Goal: Information Seeking & Learning: Learn about a topic

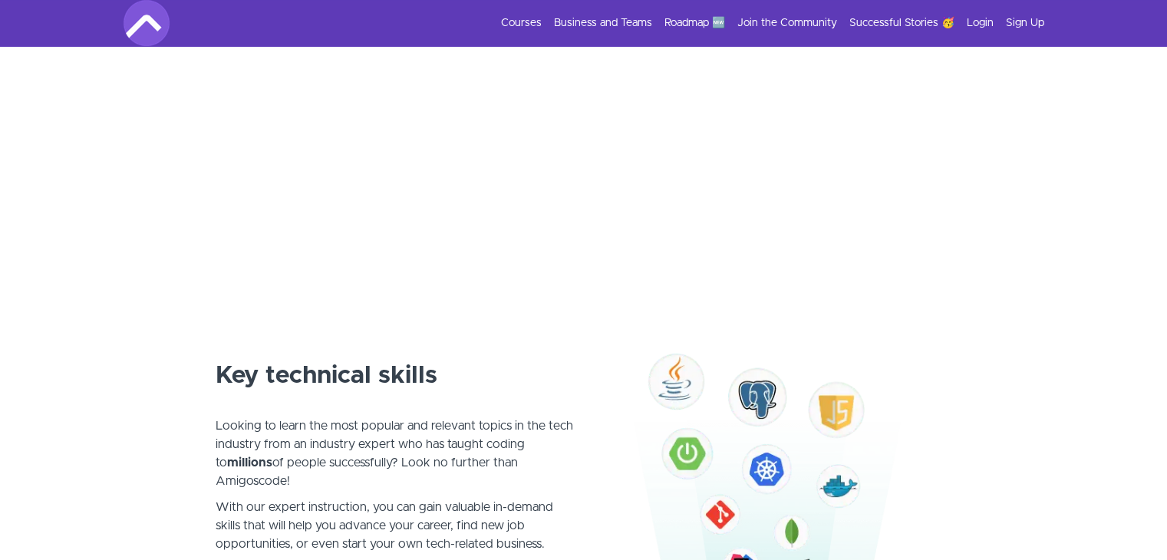
scroll to position [658, 0]
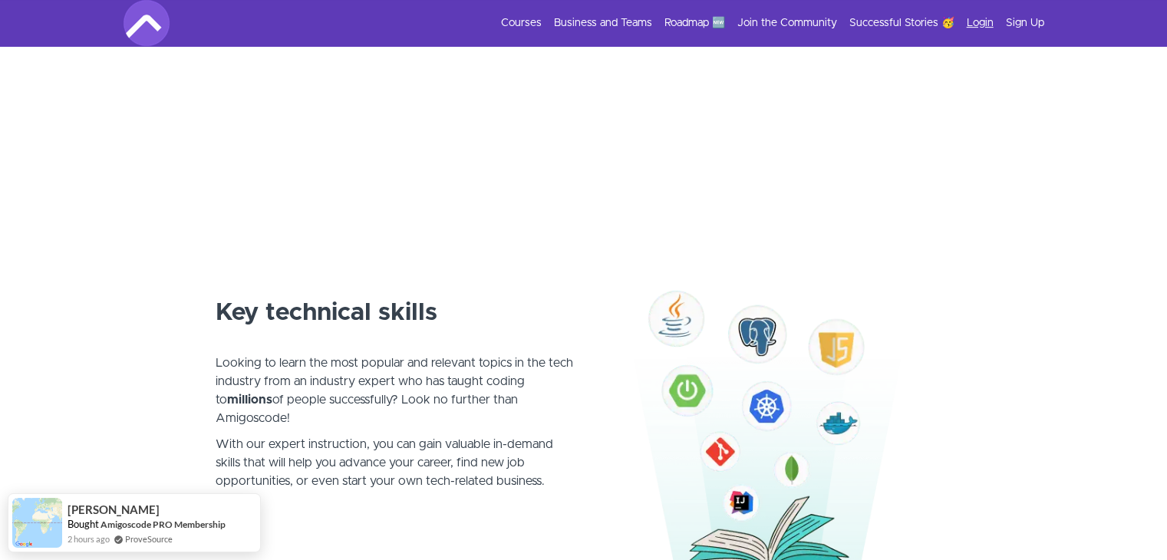
click at [981, 16] on link "Login" at bounding box center [980, 22] width 27 height 15
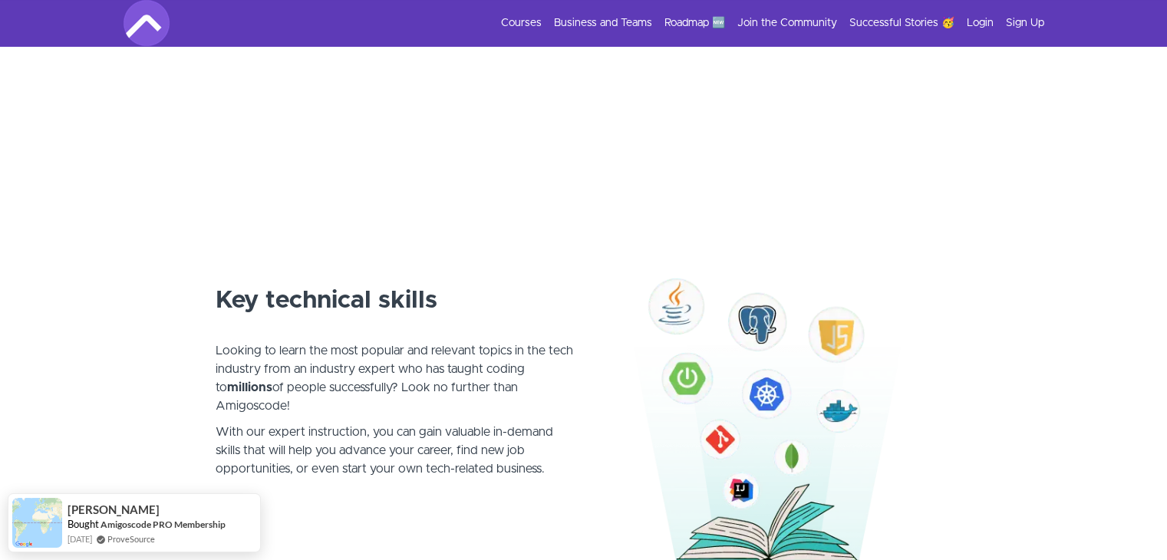
scroll to position [601, 0]
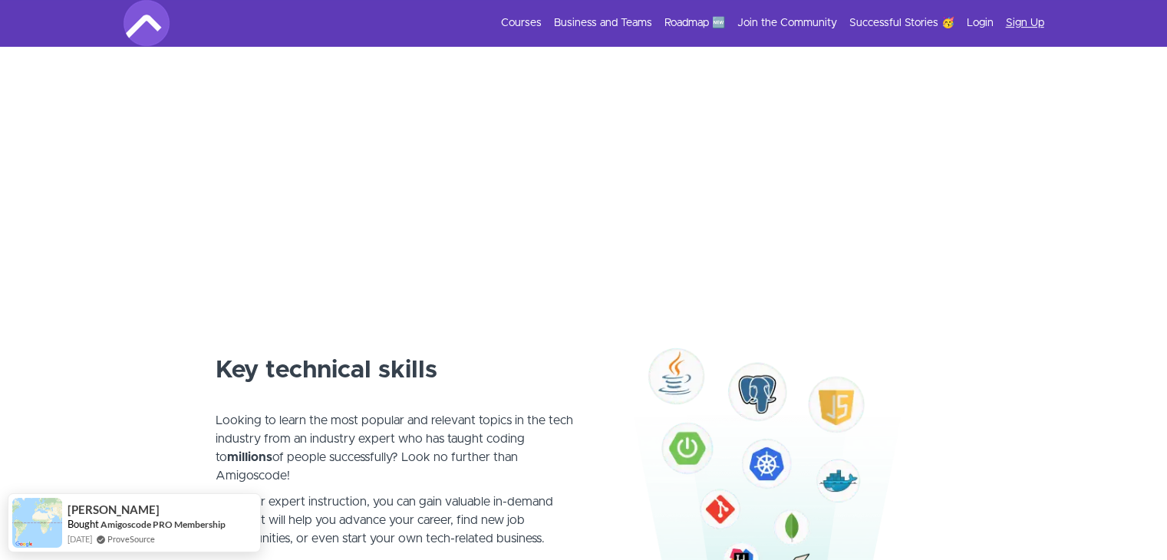
click at [1018, 17] on link "Sign Up" at bounding box center [1025, 22] width 38 height 15
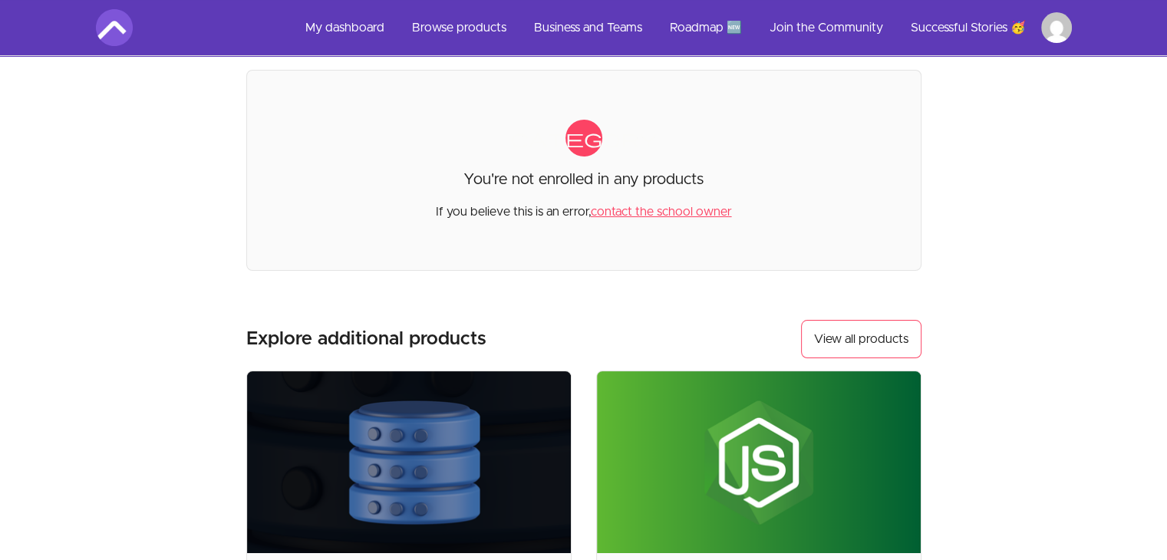
scroll to position [75, 0]
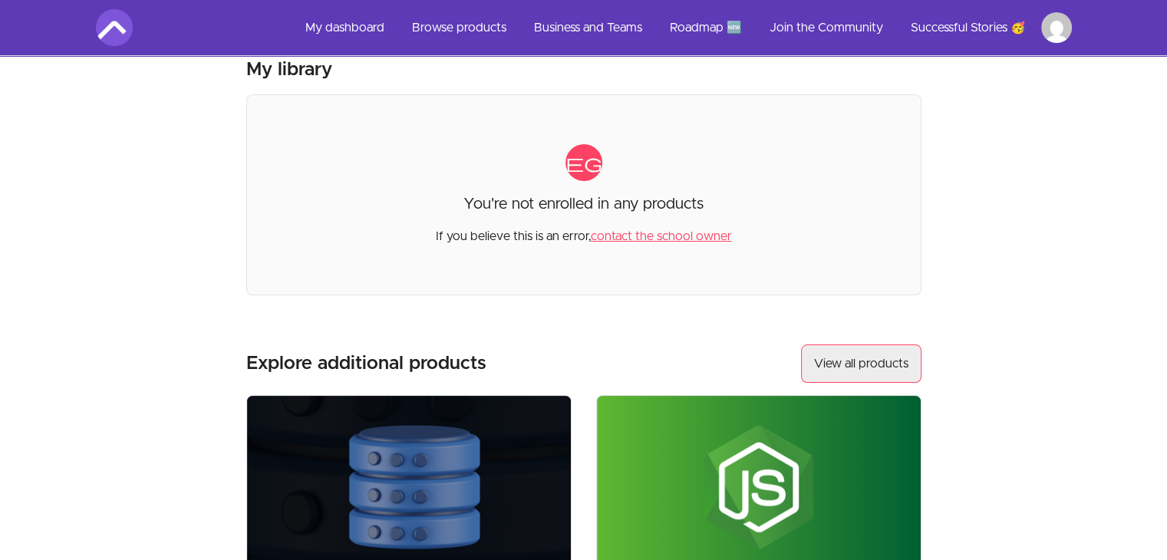
click at [858, 360] on link "View all products" at bounding box center [861, 363] width 120 height 38
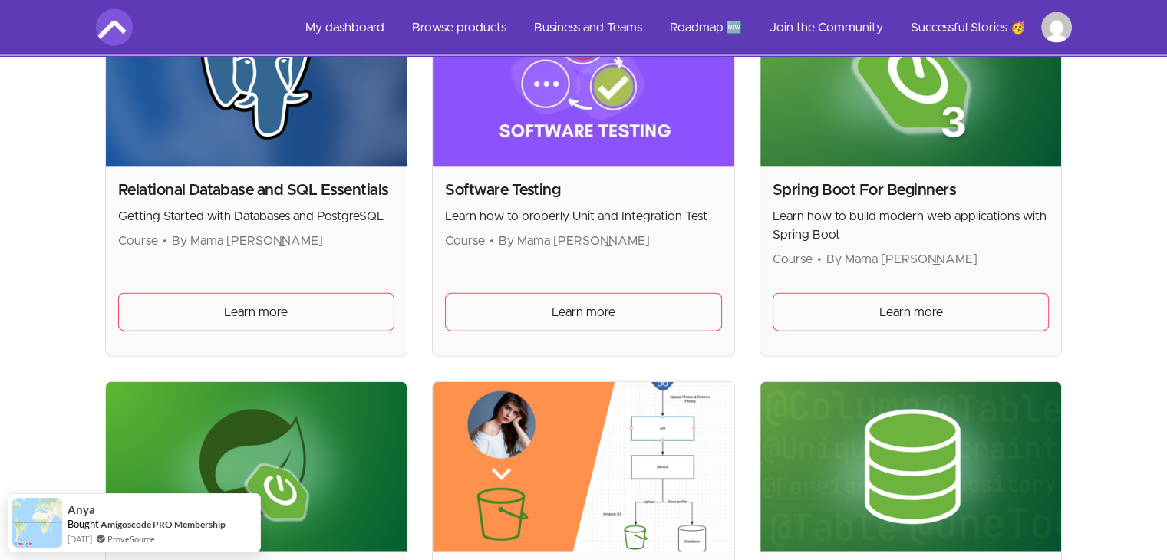
scroll to position [3457, 0]
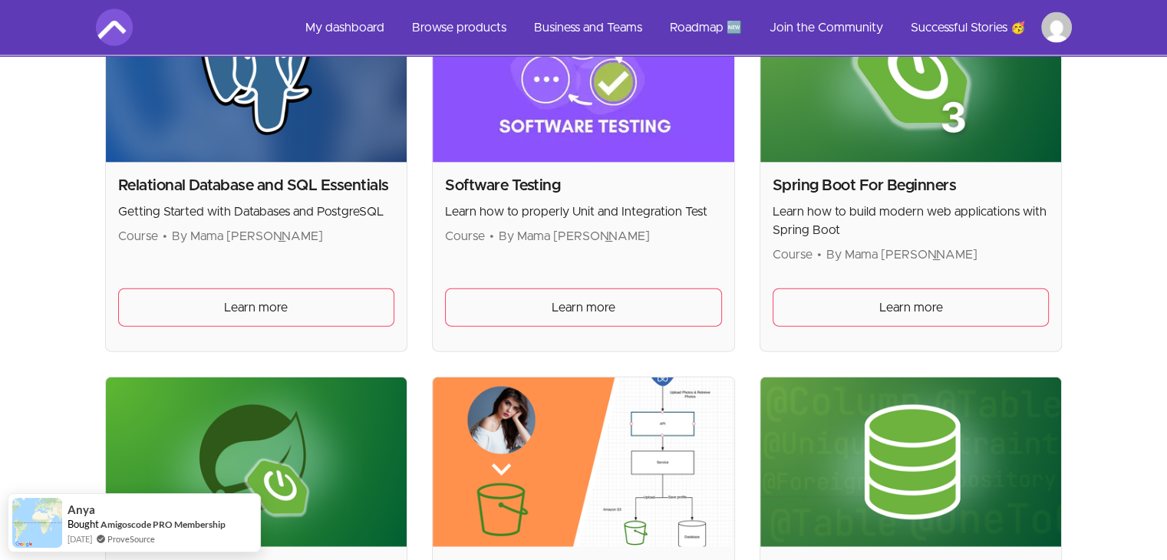
click at [879, 203] on p "Learn how to build modern web applications with Spring Boot" at bounding box center [911, 221] width 277 height 37
click at [903, 299] on span "Learn more" at bounding box center [911, 307] width 64 height 18
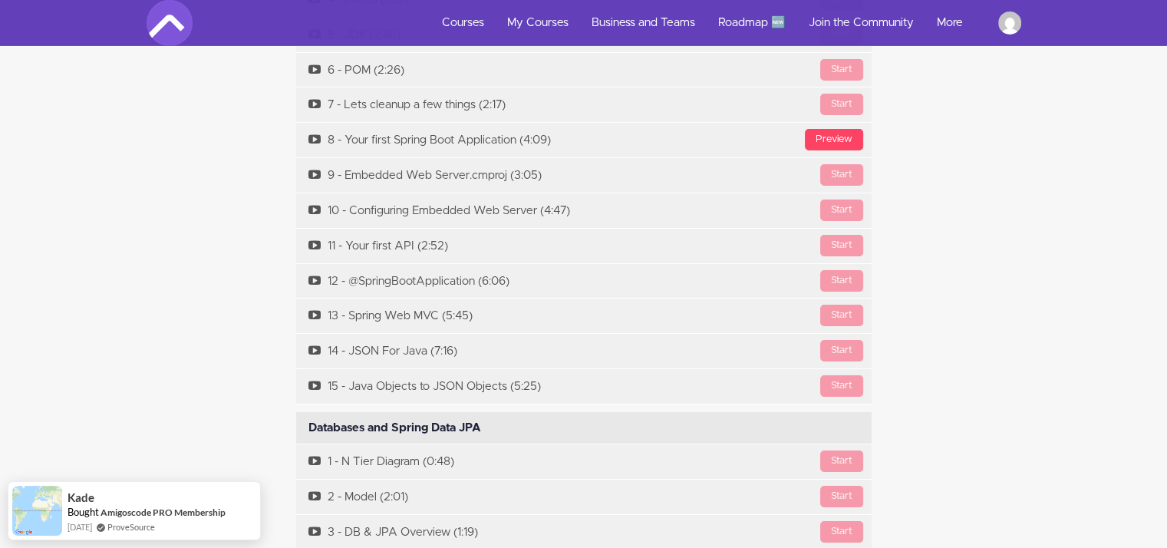
scroll to position [5151, 0]
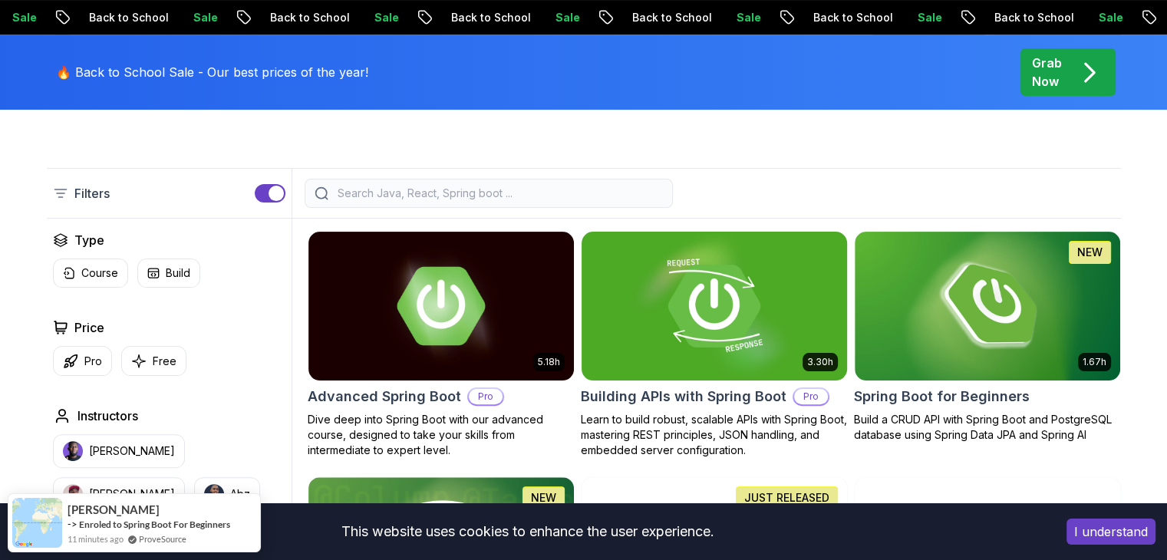
scroll to position [337, 0]
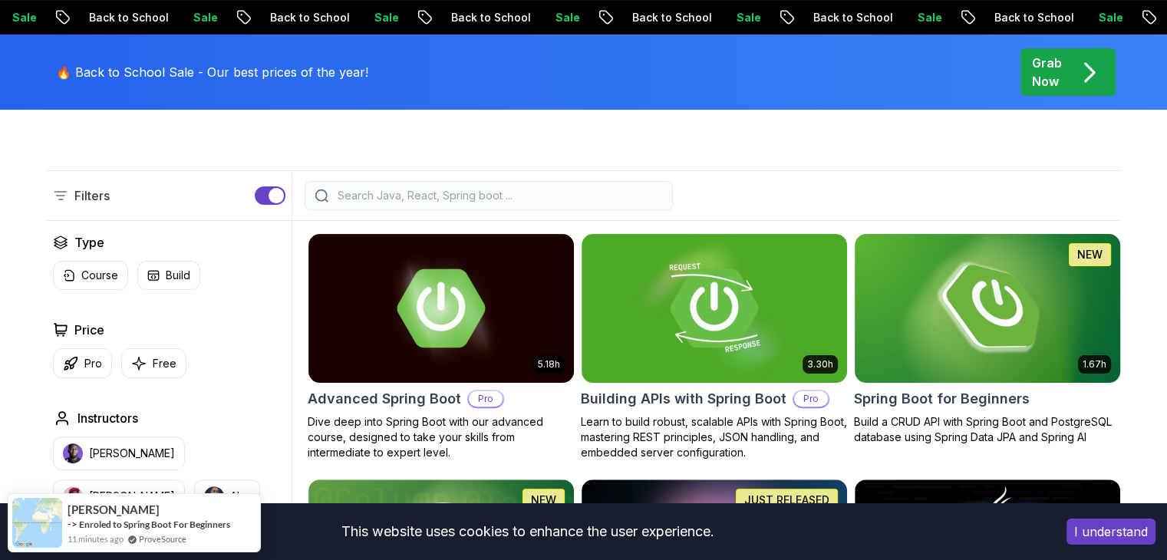
click at [987, 347] on img at bounding box center [987, 308] width 279 height 156
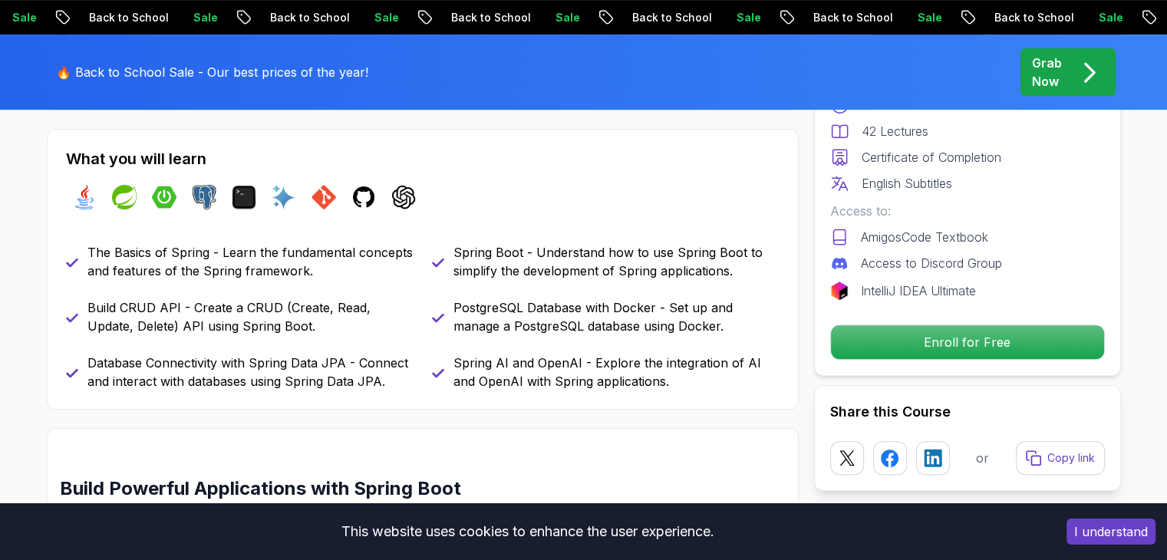
scroll to position [691, 0]
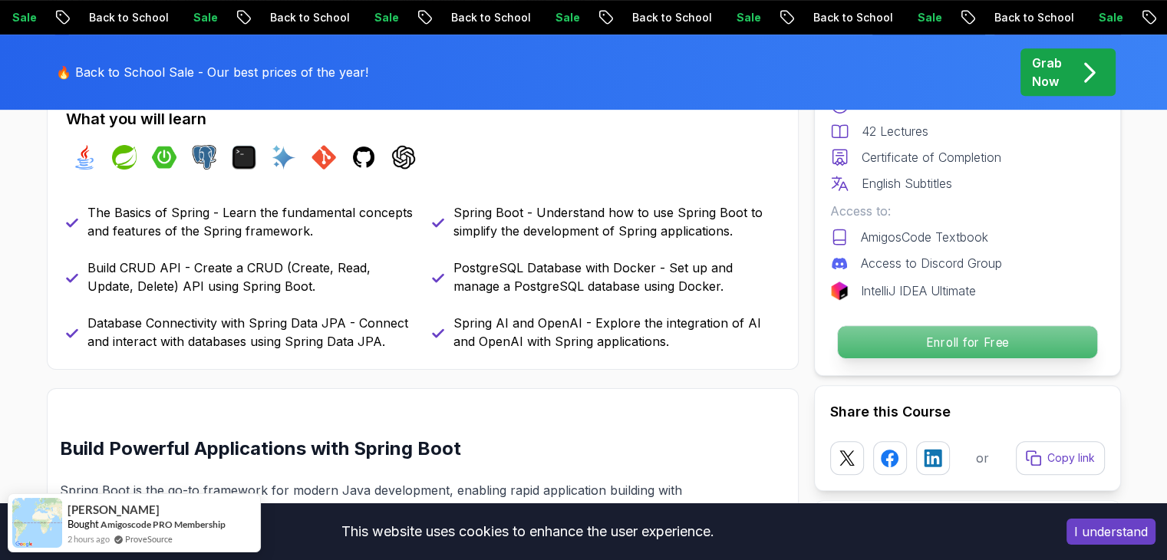
click at [914, 344] on p "Enroll for Free" at bounding box center [966, 342] width 259 height 32
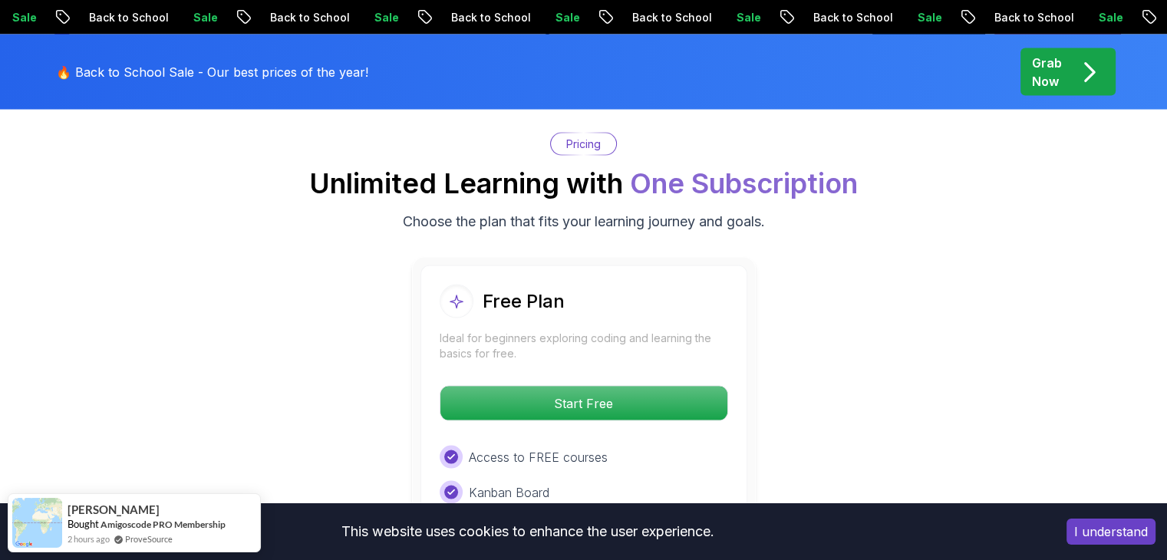
scroll to position [3118, 0]
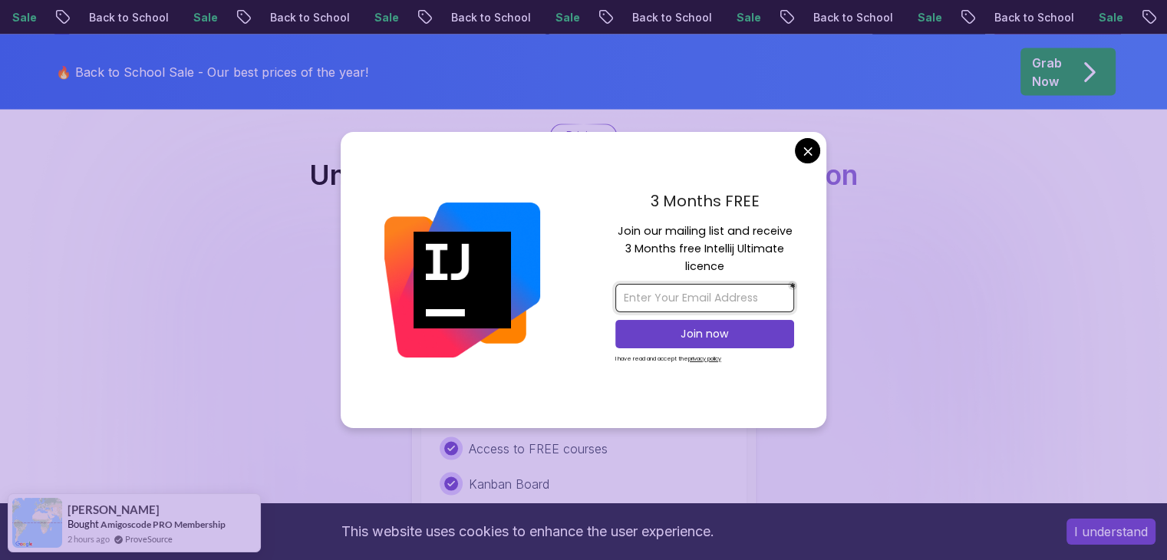
click at [688, 288] on input "email" at bounding box center [704, 298] width 179 height 28
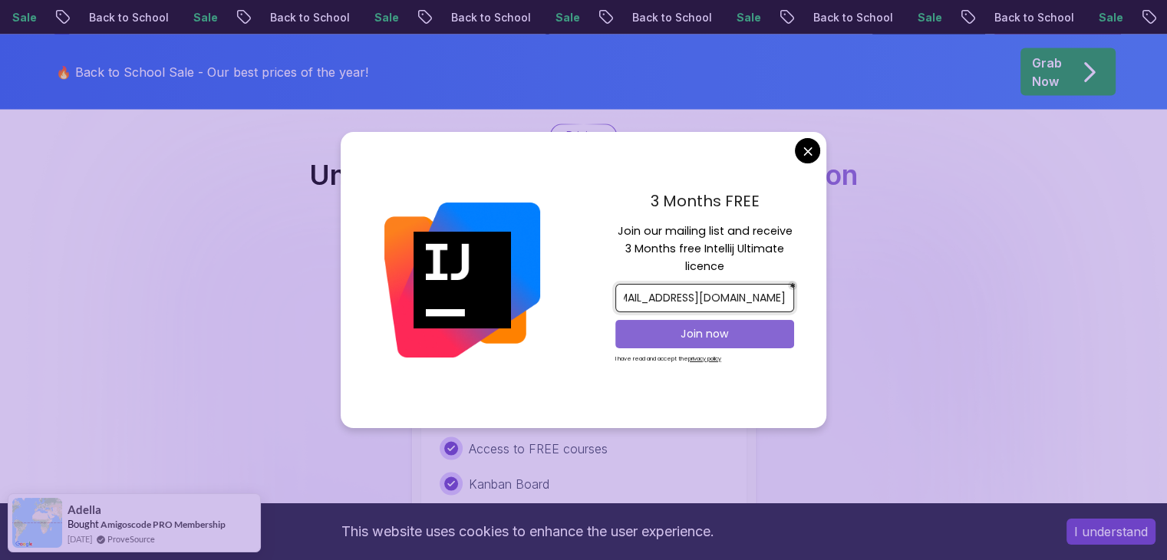
type input "[EMAIL_ADDRESS][DOMAIN_NAME]"
click at [678, 328] on p "Join now" at bounding box center [704, 333] width 145 height 15
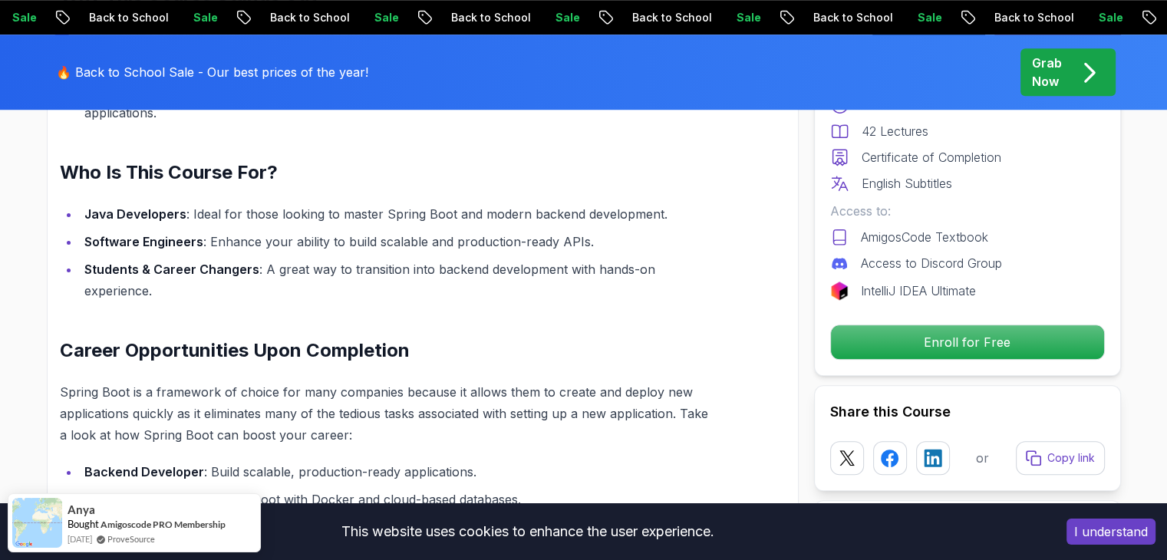
scroll to position [1287, 0]
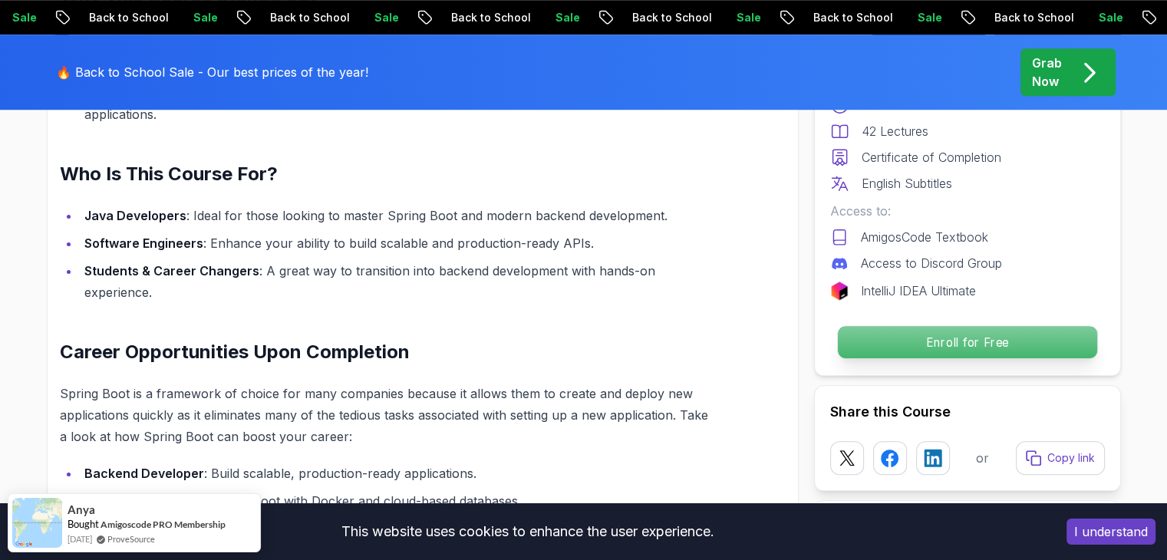
click at [934, 348] on p "Enroll for Free" at bounding box center [966, 342] width 259 height 32
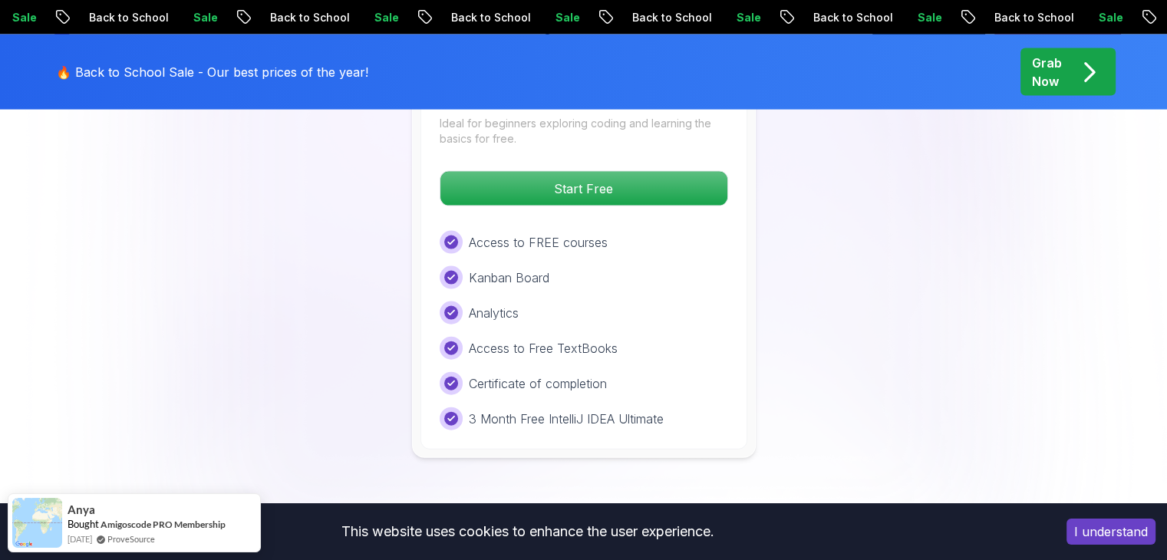
scroll to position [3330, 0]
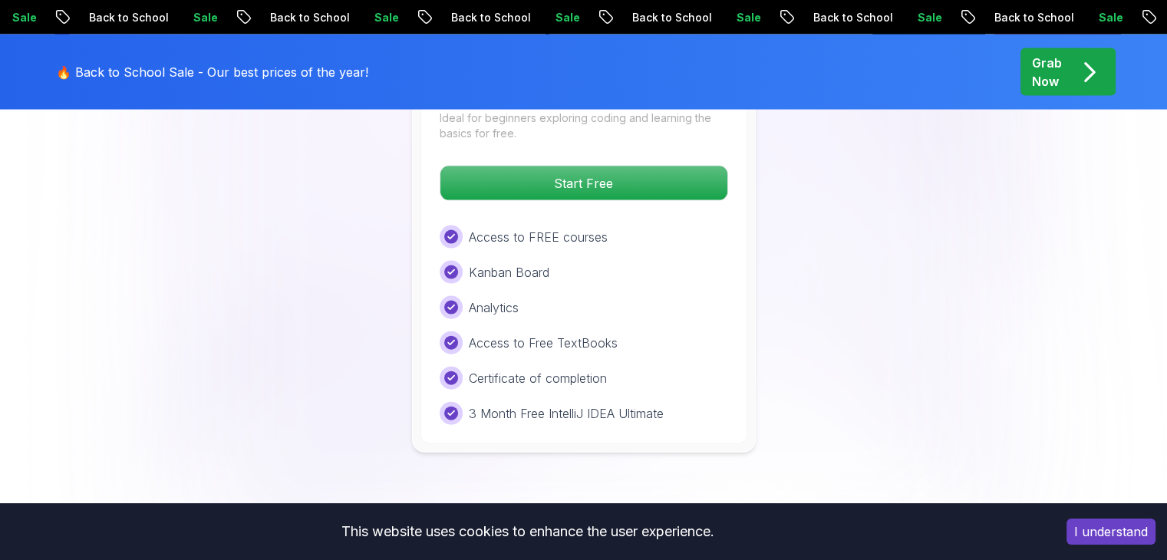
click at [543, 182] on div "Free Plan Ideal for beginners exploring coding and learning the basics for free…" at bounding box center [583, 244] width 327 height 399
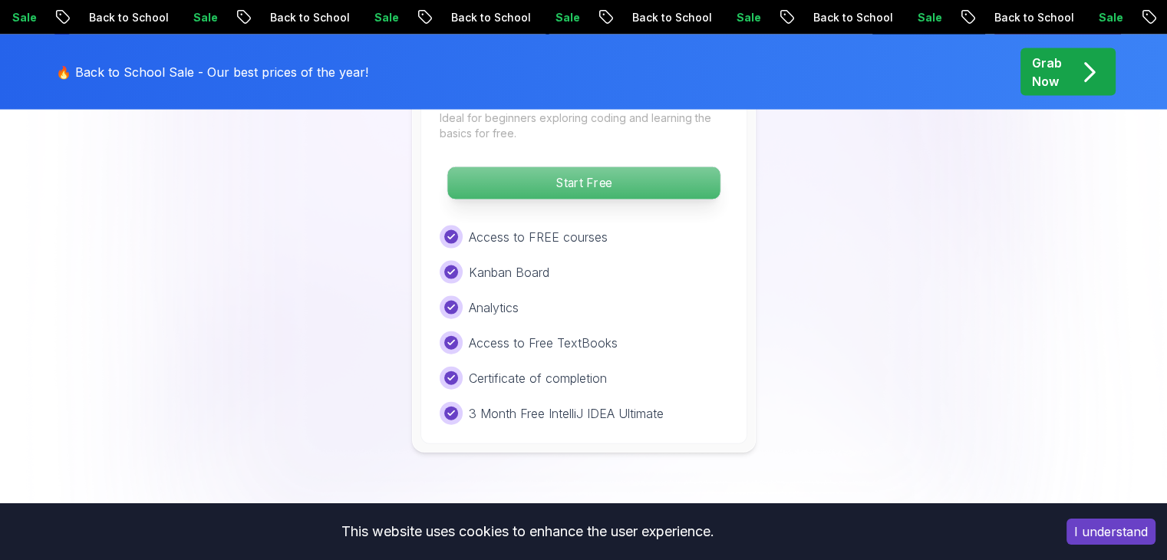
click at [549, 167] on p "Start Free" at bounding box center [583, 183] width 272 height 32
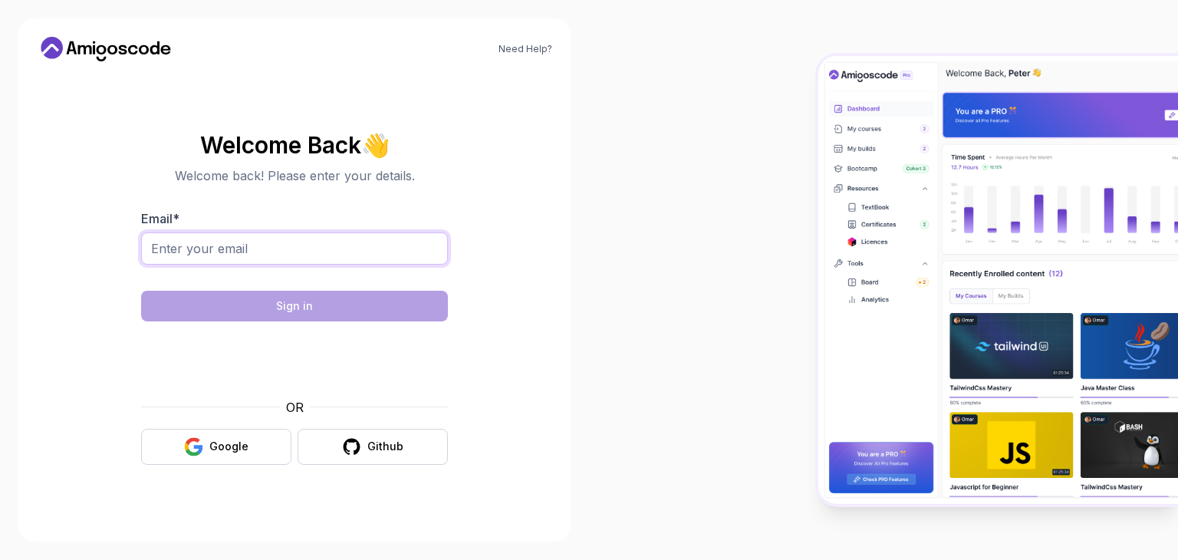
click at [238, 241] on input "Email *" at bounding box center [294, 248] width 307 height 32
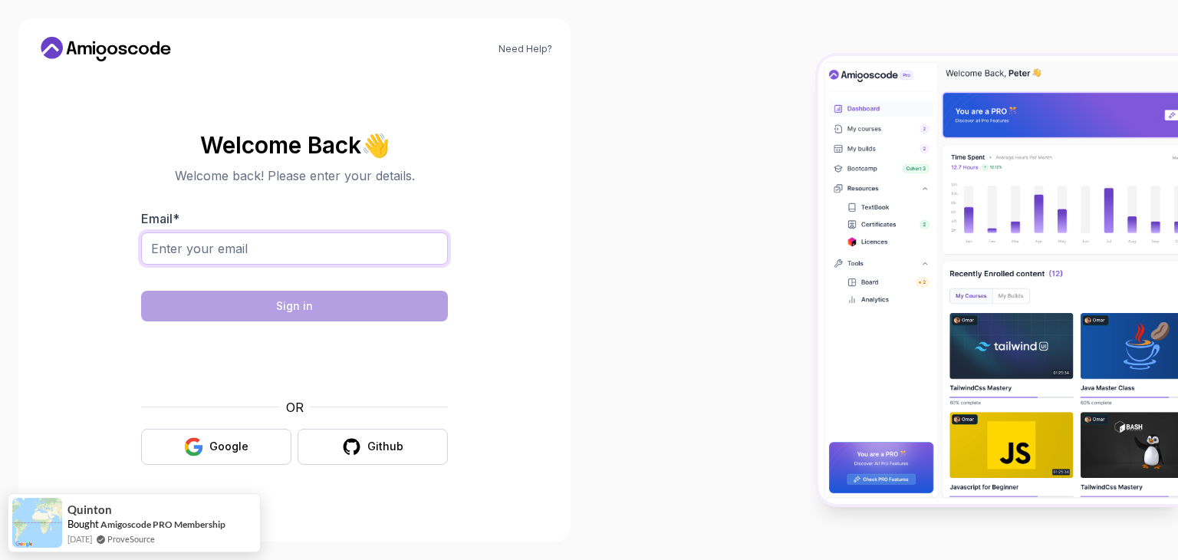
type input "[EMAIL_ADDRESS][DOMAIN_NAME]"
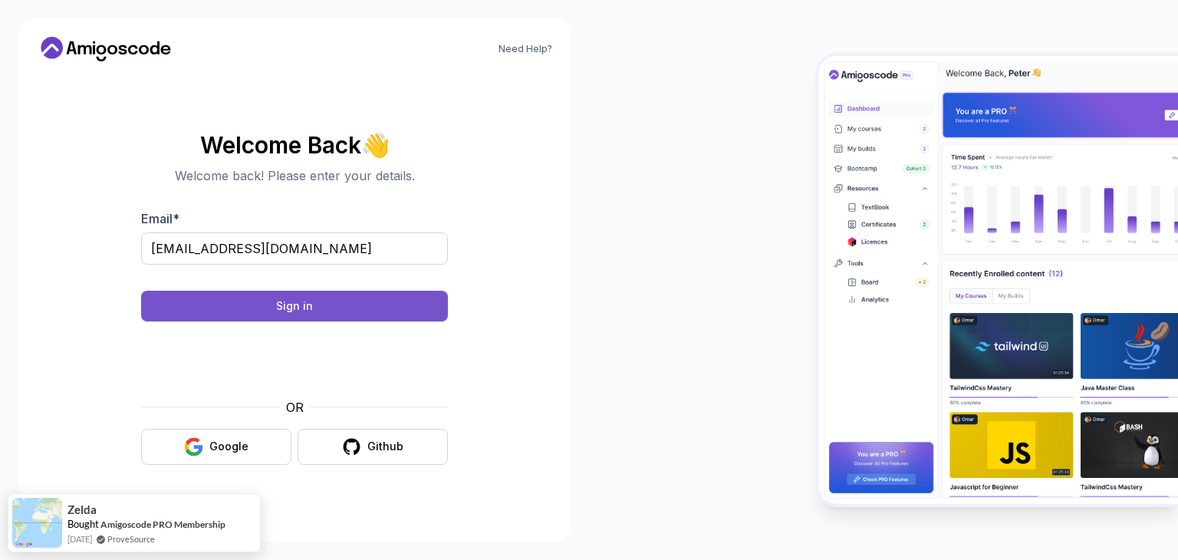
click at [243, 308] on button "Sign in" at bounding box center [294, 306] width 307 height 31
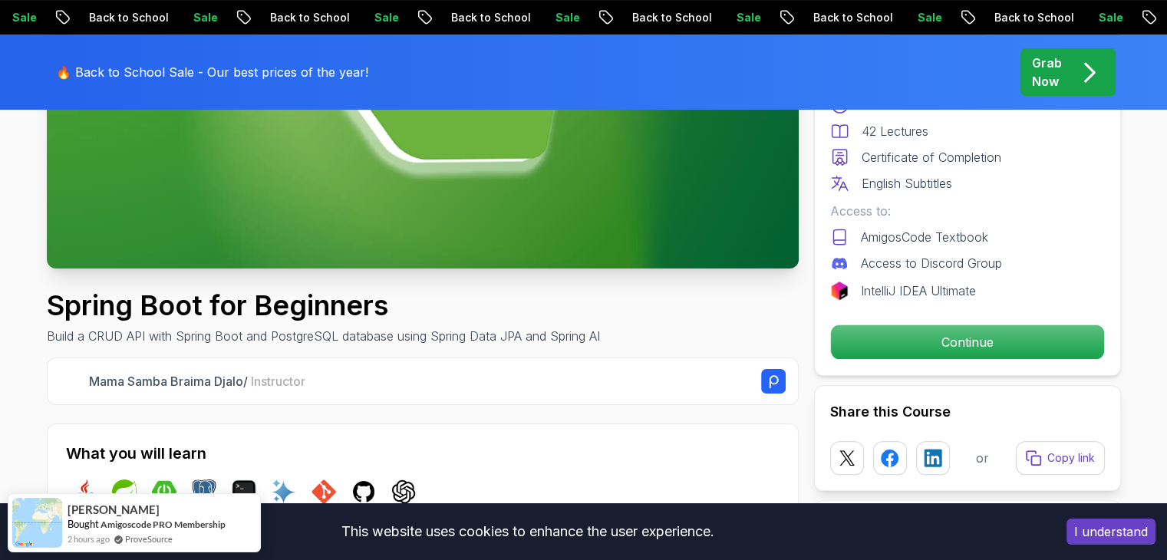
scroll to position [362, 0]
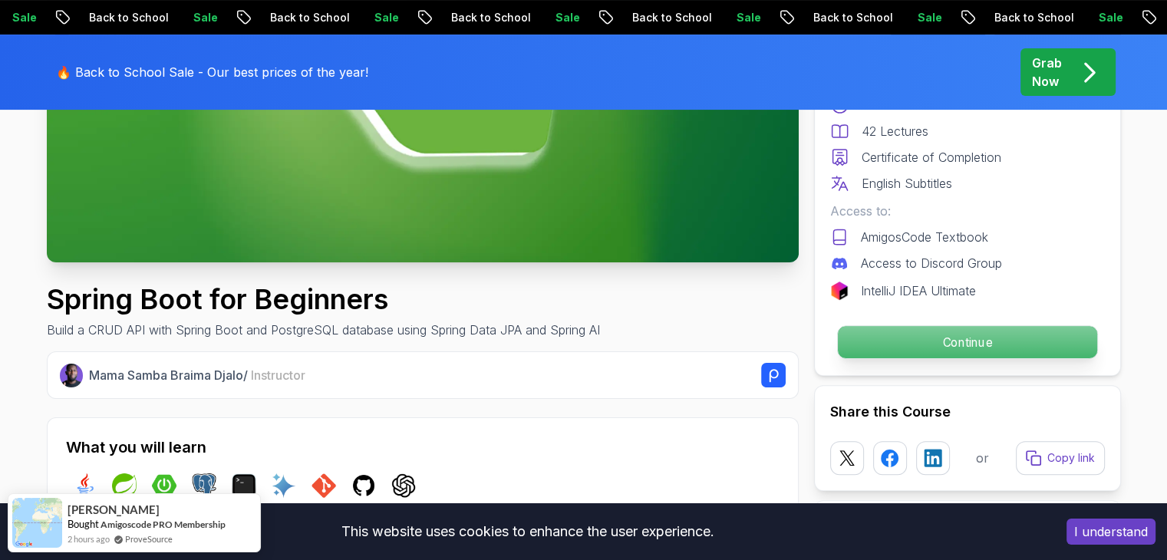
click at [915, 336] on p "Continue" at bounding box center [966, 342] width 259 height 32
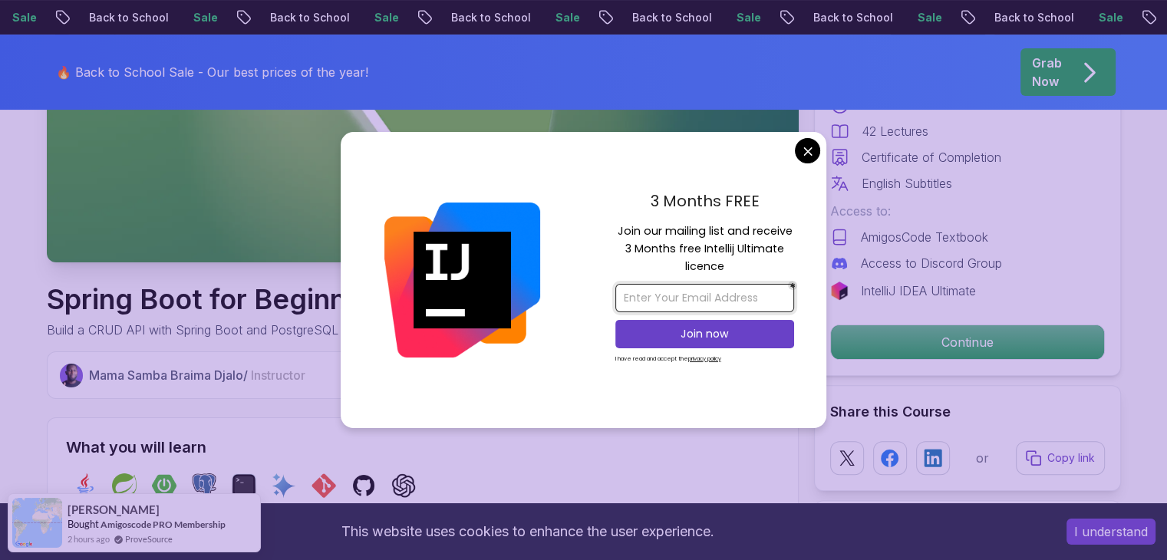
click at [657, 295] on input "email" at bounding box center [704, 298] width 179 height 28
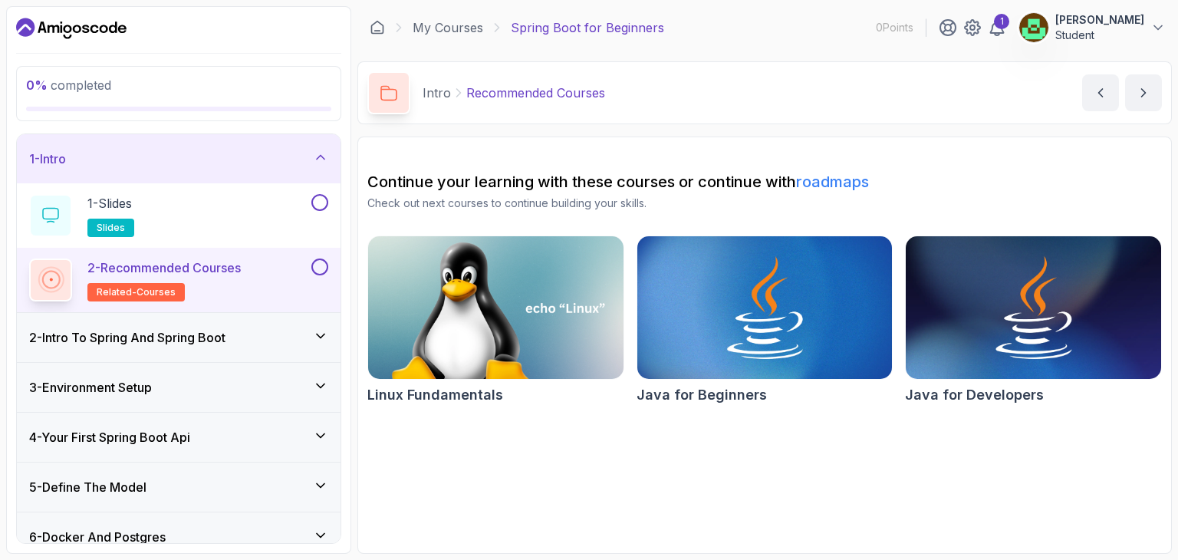
click at [1149, 20] on button "[PERSON_NAME] Student" at bounding box center [1092, 27] width 147 height 31
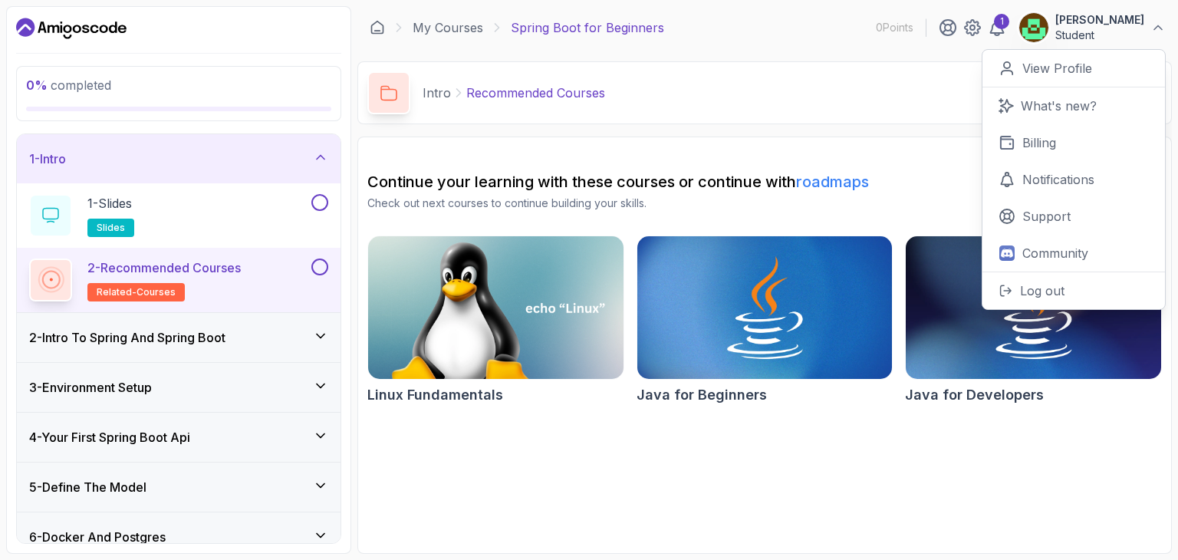
click at [1149, 20] on button "[PERSON_NAME] Student" at bounding box center [1092, 27] width 147 height 31
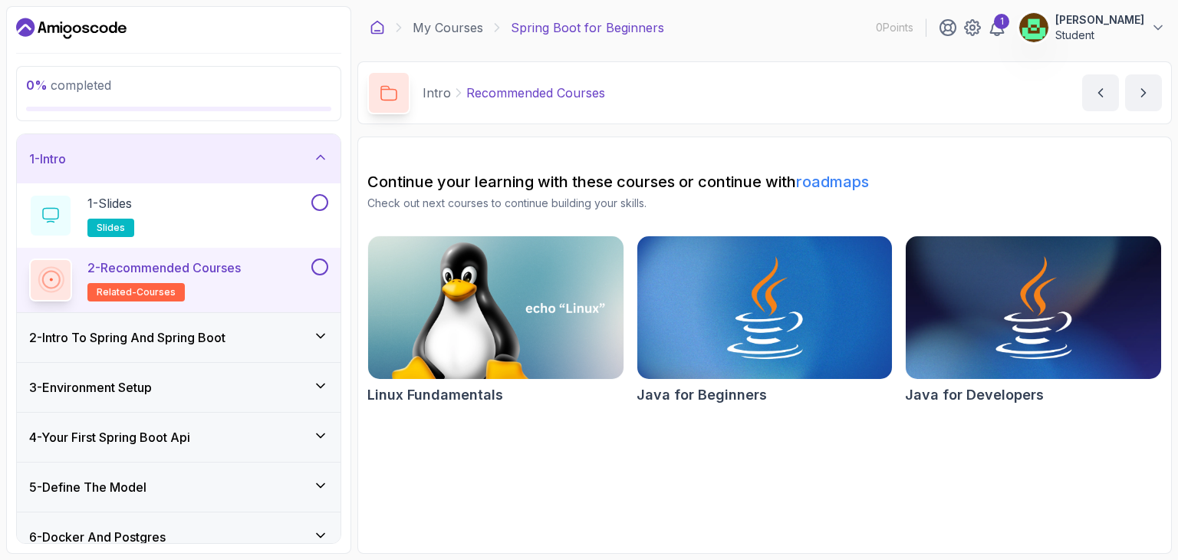
click at [376, 27] on icon at bounding box center [377, 27] width 15 height 15
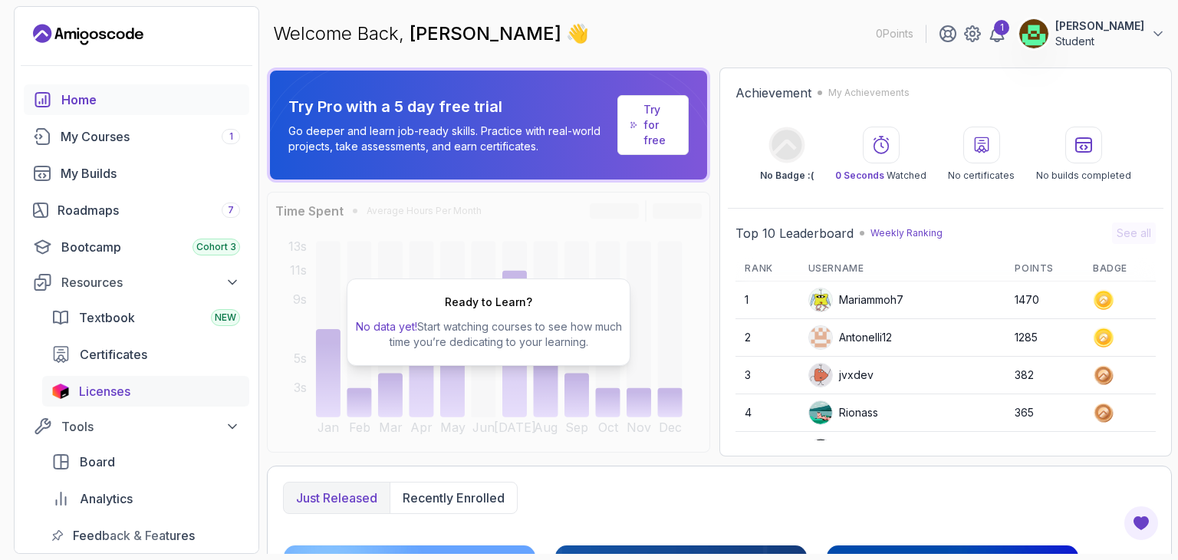
click at [118, 387] on span "Licenses" at bounding box center [104, 391] width 51 height 18
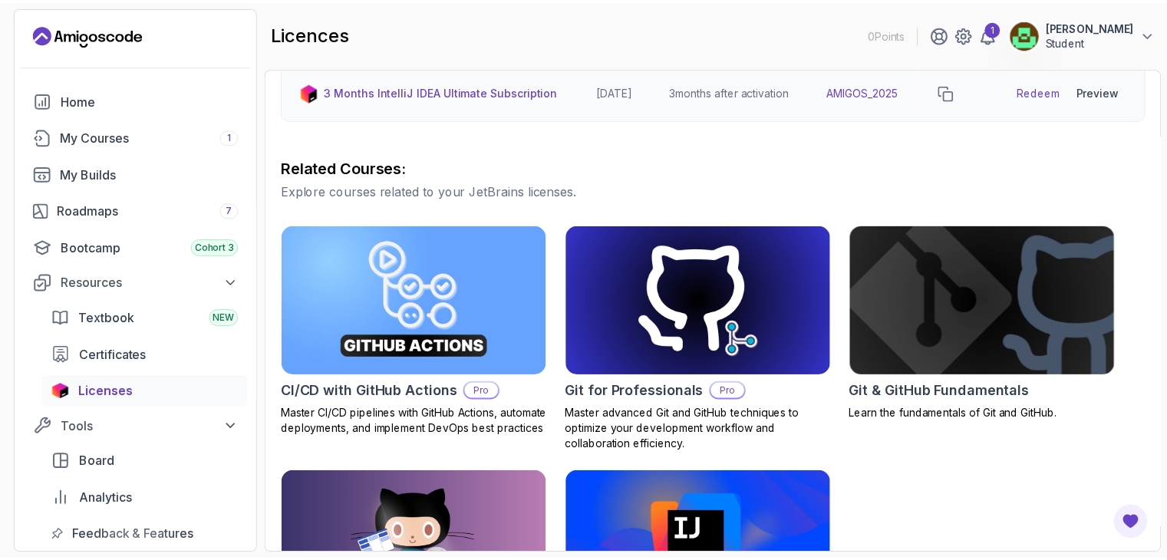
scroll to position [483, 0]
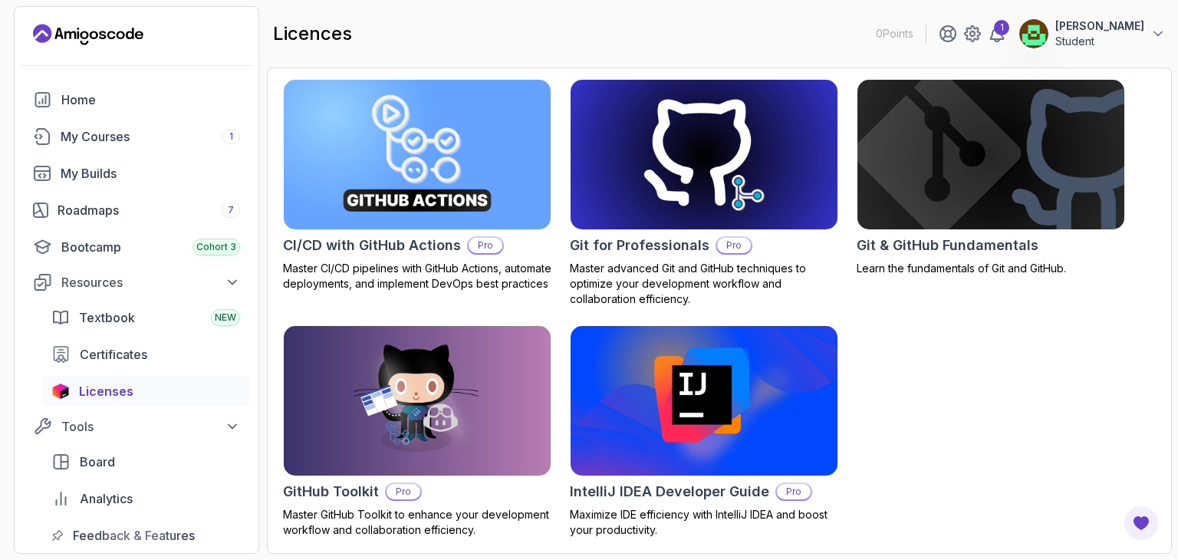
click at [697, 417] on img at bounding box center [704, 400] width 280 height 157
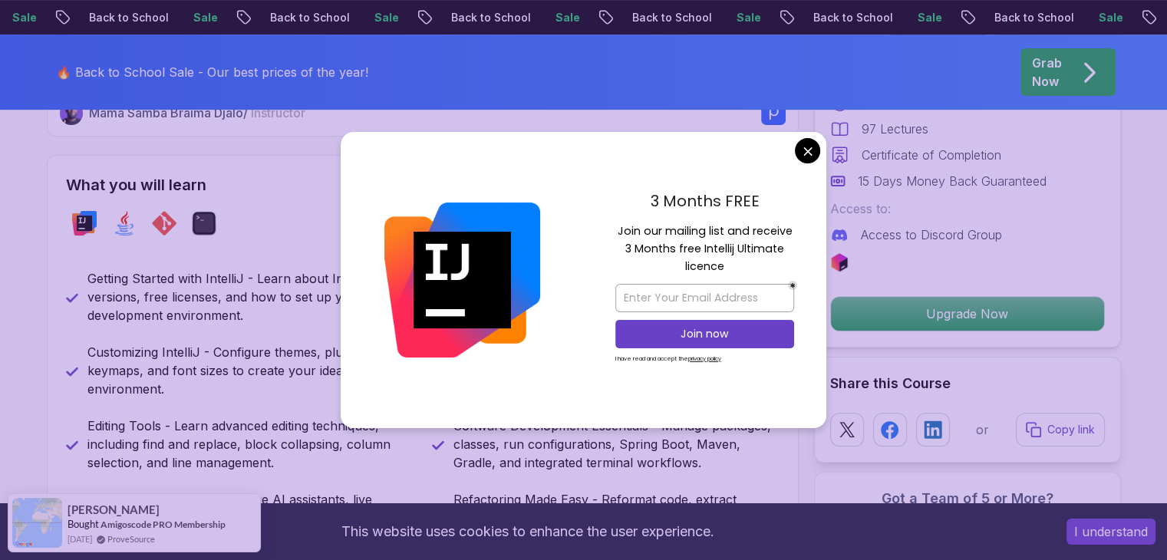
scroll to position [631, 0]
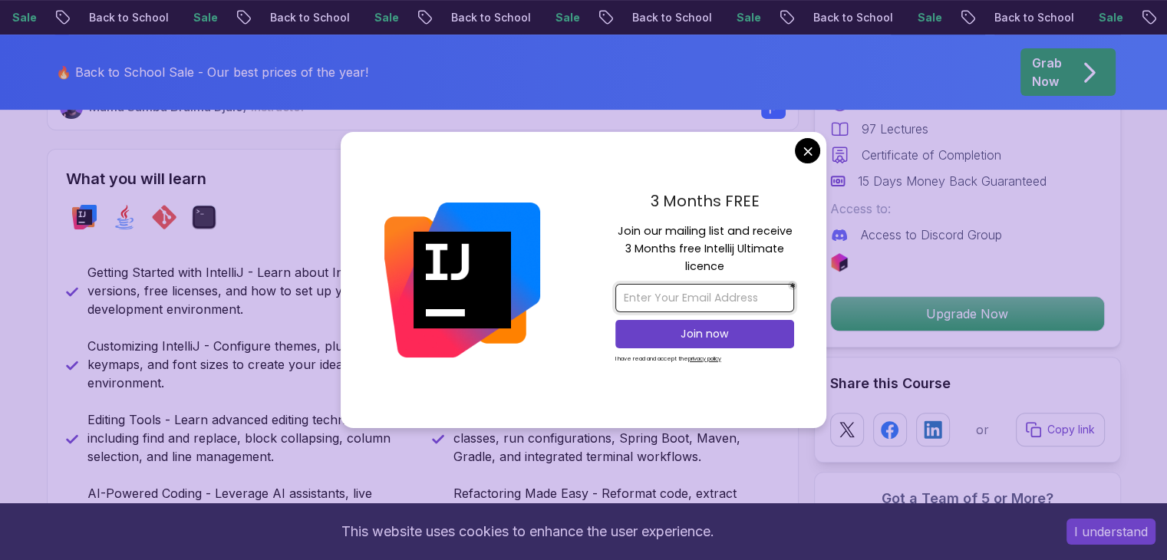
click at [734, 308] on input "email" at bounding box center [704, 298] width 179 height 28
type input "[EMAIL_ADDRESS][DOMAIN_NAME]"
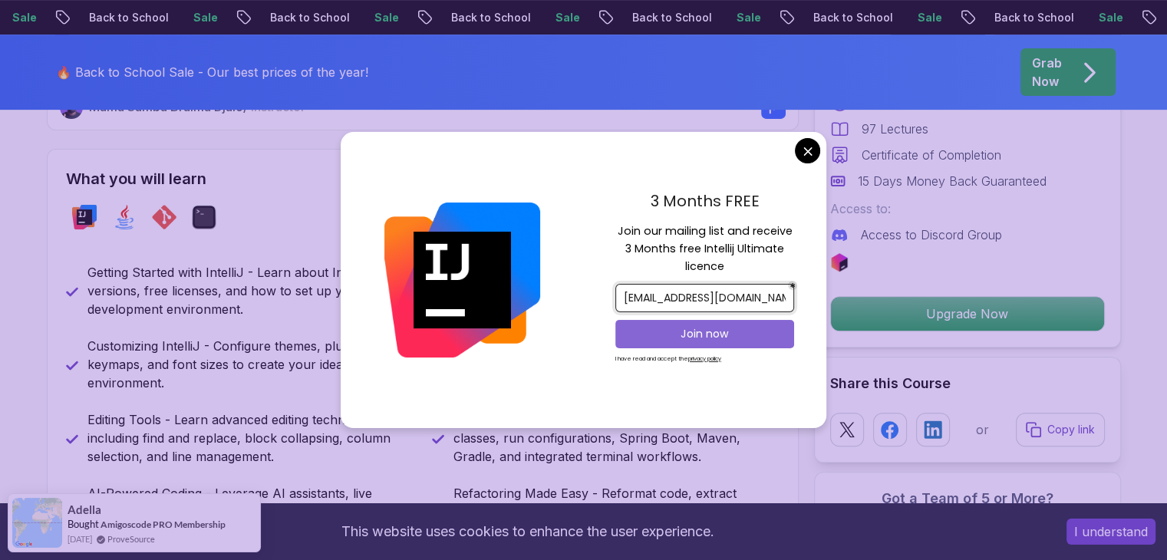
click at [684, 330] on p "Join now" at bounding box center [704, 333] width 145 height 15
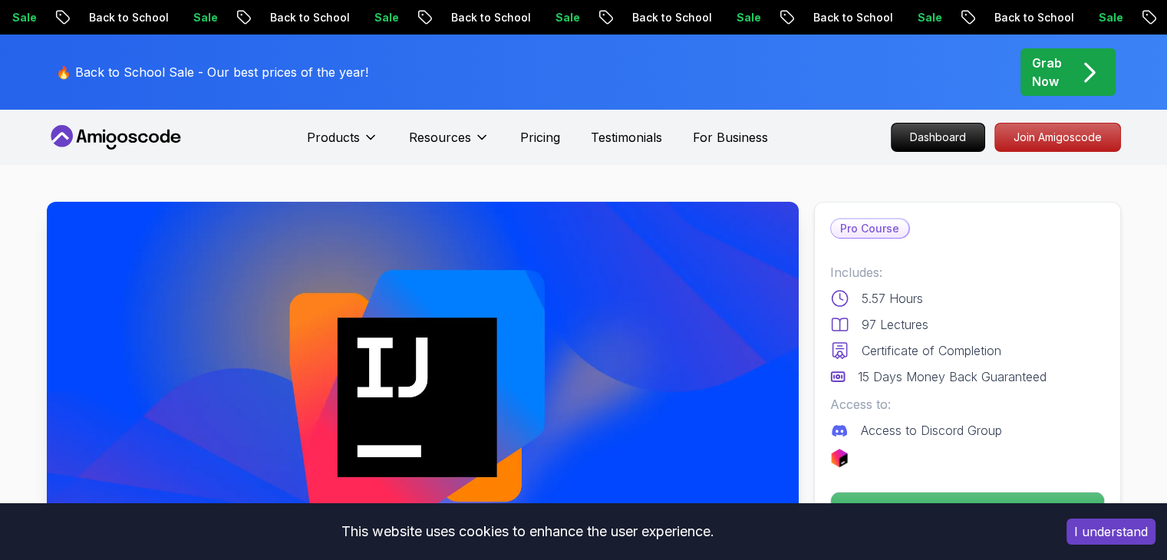
scroll to position [0, 0]
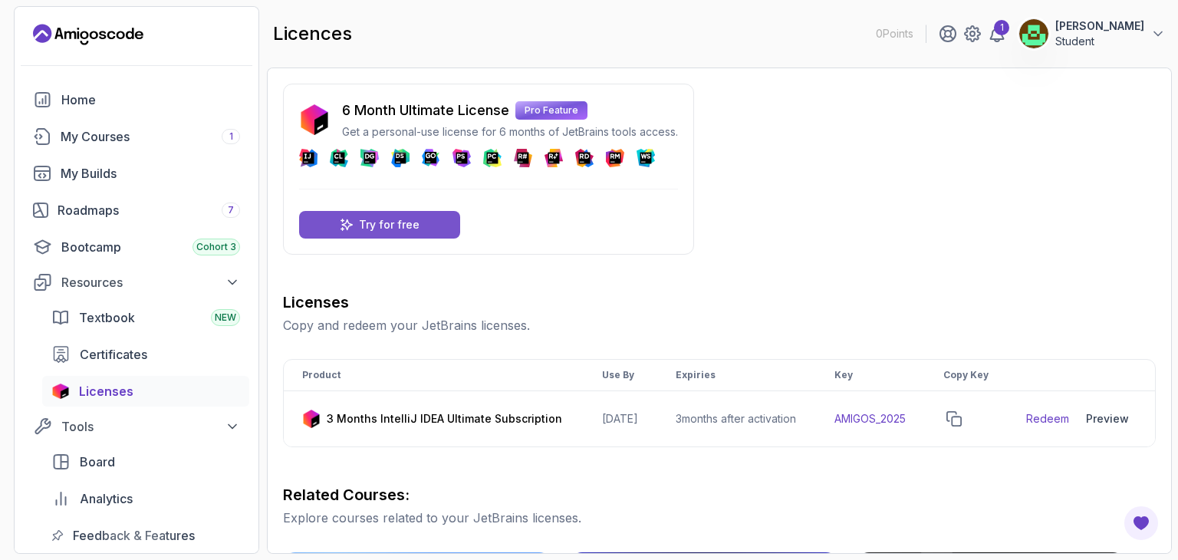
click at [379, 228] on p "Try for free" at bounding box center [389, 224] width 61 height 15
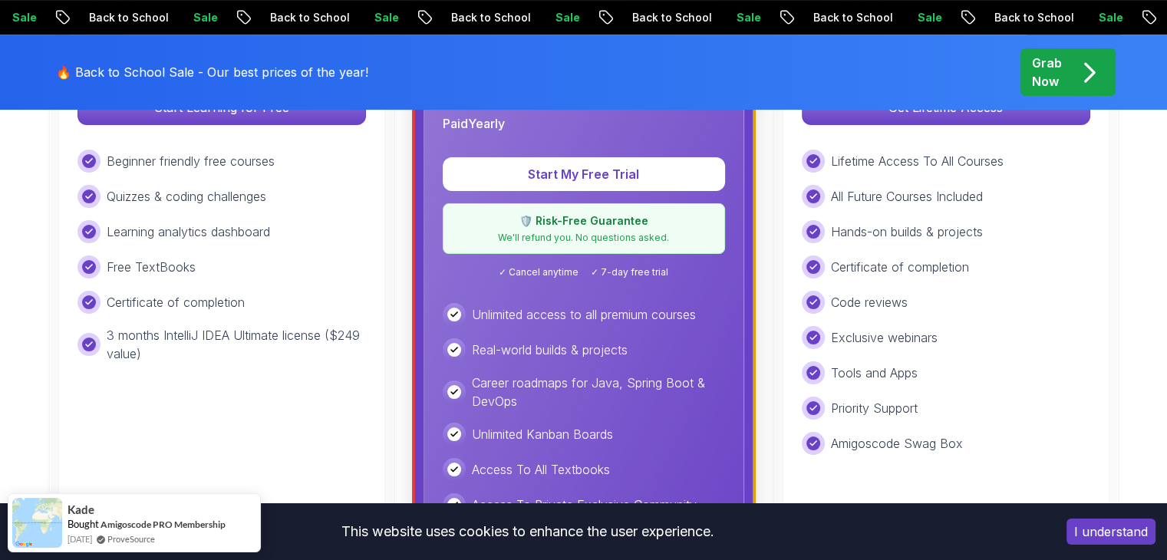
scroll to position [628, 0]
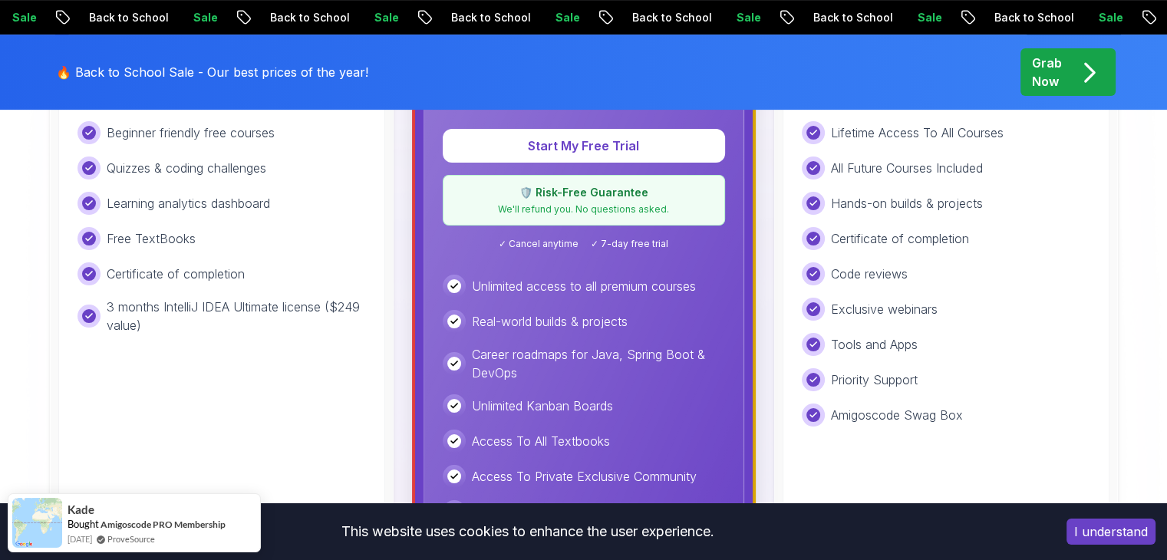
click at [222, 418] on div "Free Ideal for beginners exploring coding and learning the basics for free. Sta…" at bounding box center [221, 296] width 327 height 710
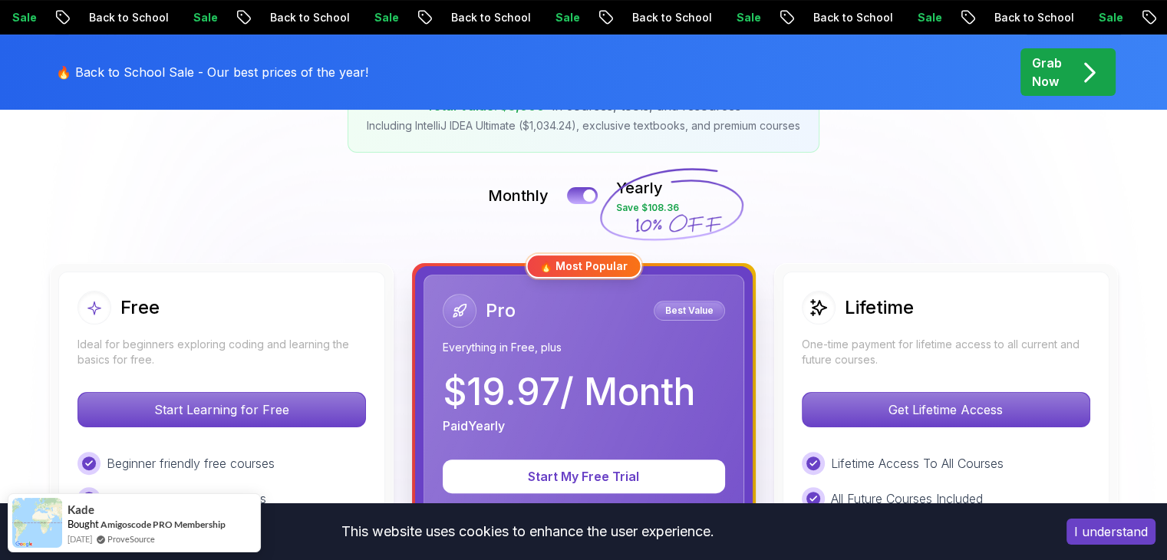
click at [222, 418] on p "Start Learning for Free" at bounding box center [221, 410] width 287 height 34
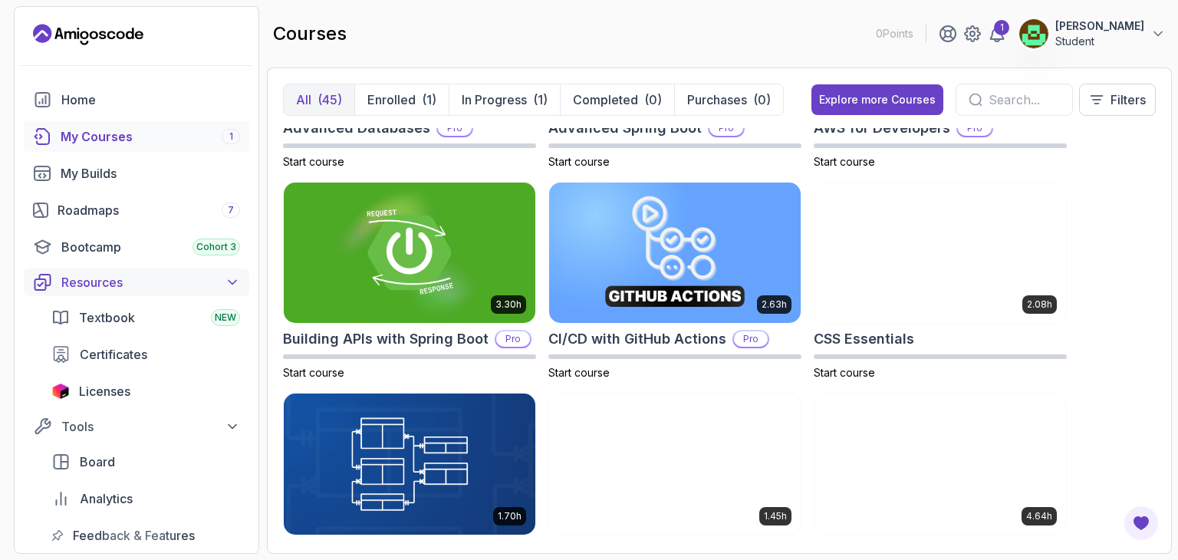
scroll to position [160, 0]
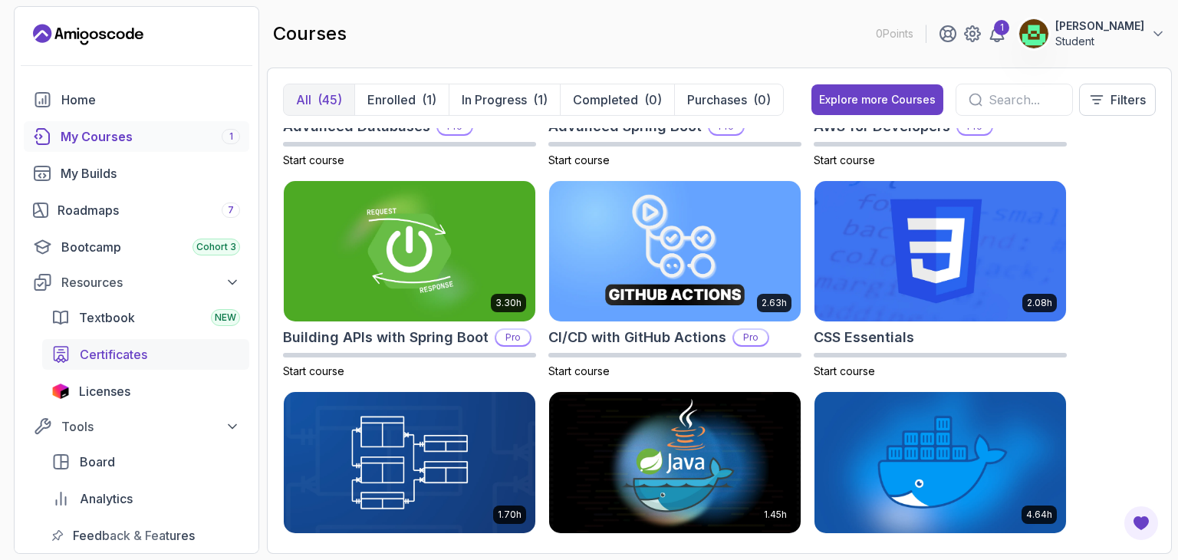
click at [129, 348] on span "Certificates" at bounding box center [114, 354] width 68 height 18
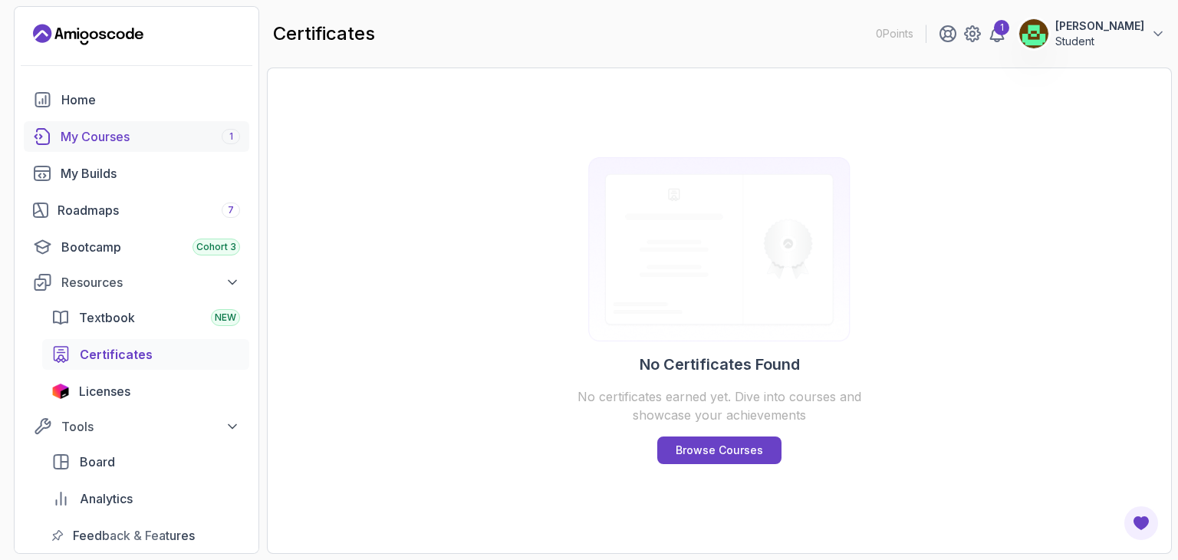
click at [89, 133] on div "My Courses 1" at bounding box center [151, 136] width 180 height 18
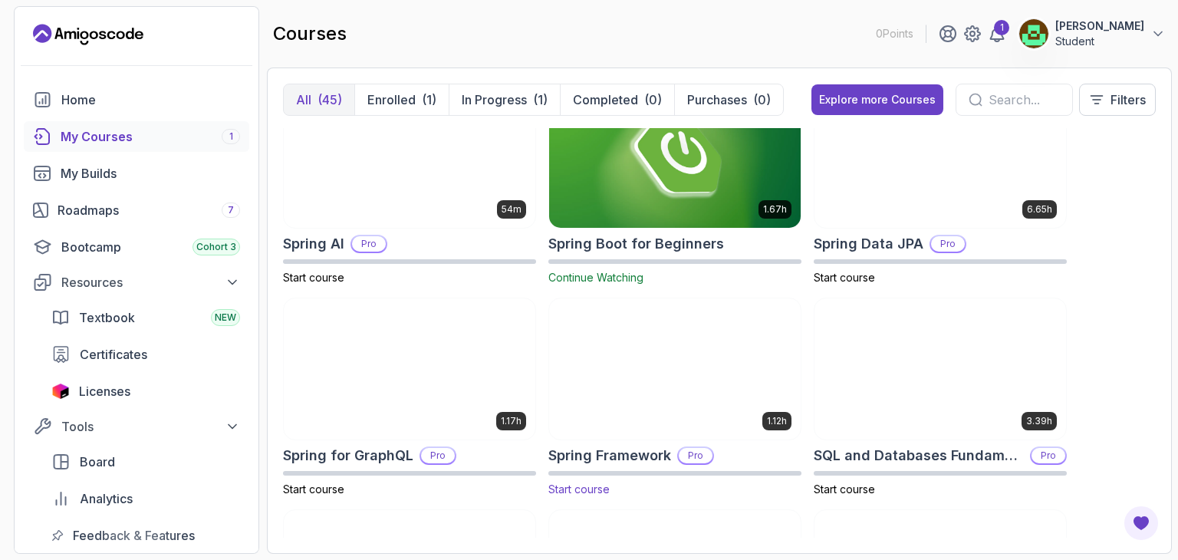
scroll to position [2578, 0]
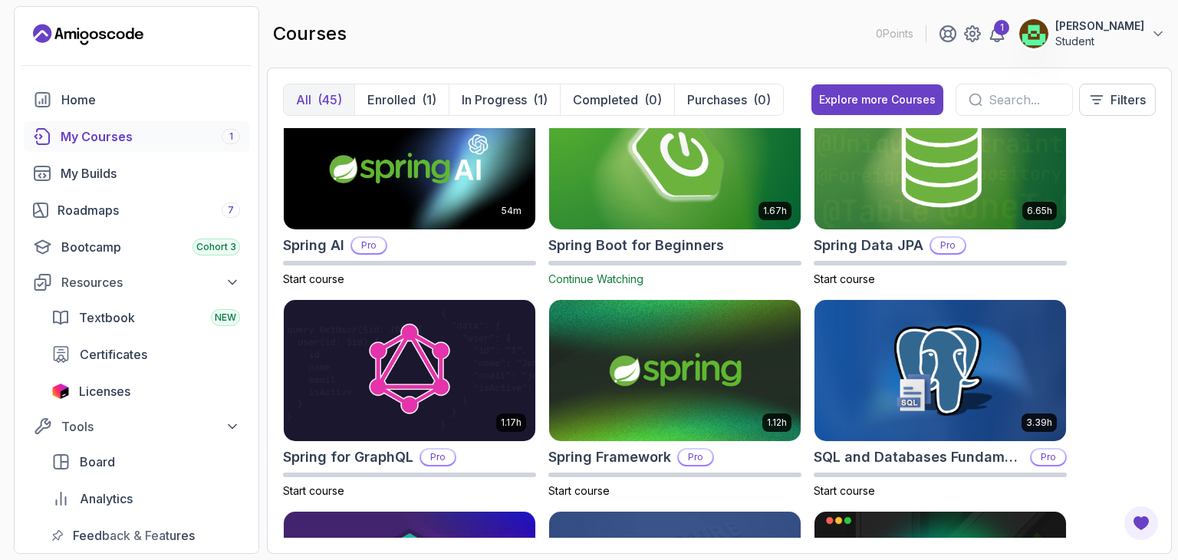
click at [598, 280] on span "Continue Watching" at bounding box center [596, 278] width 95 height 13
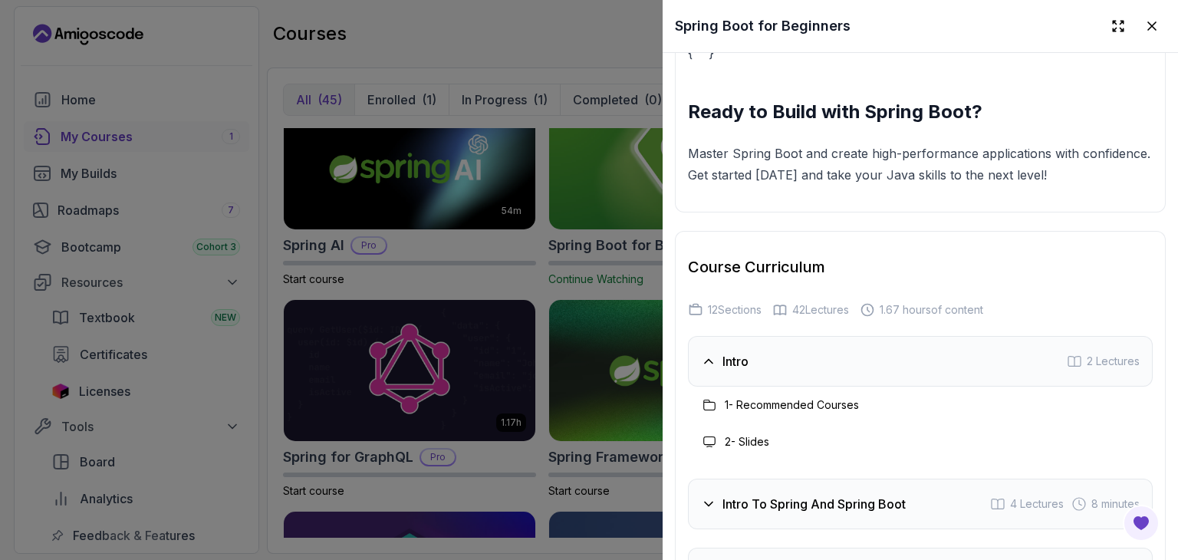
scroll to position [2213, 0]
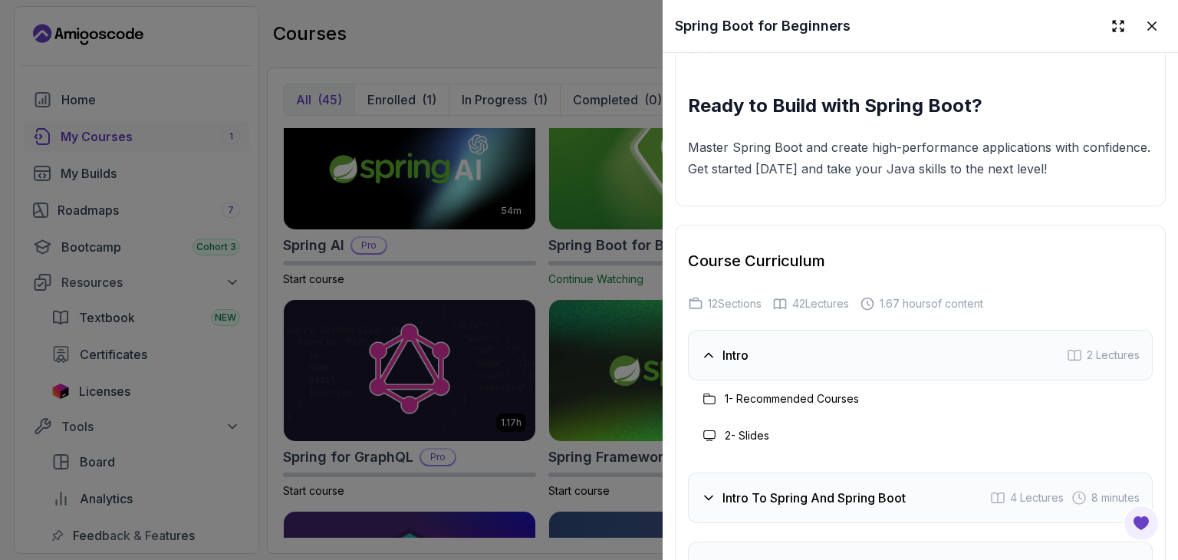
click at [768, 348] on div "Intro 2 Lectures" at bounding box center [920, 355] width 465 height 51
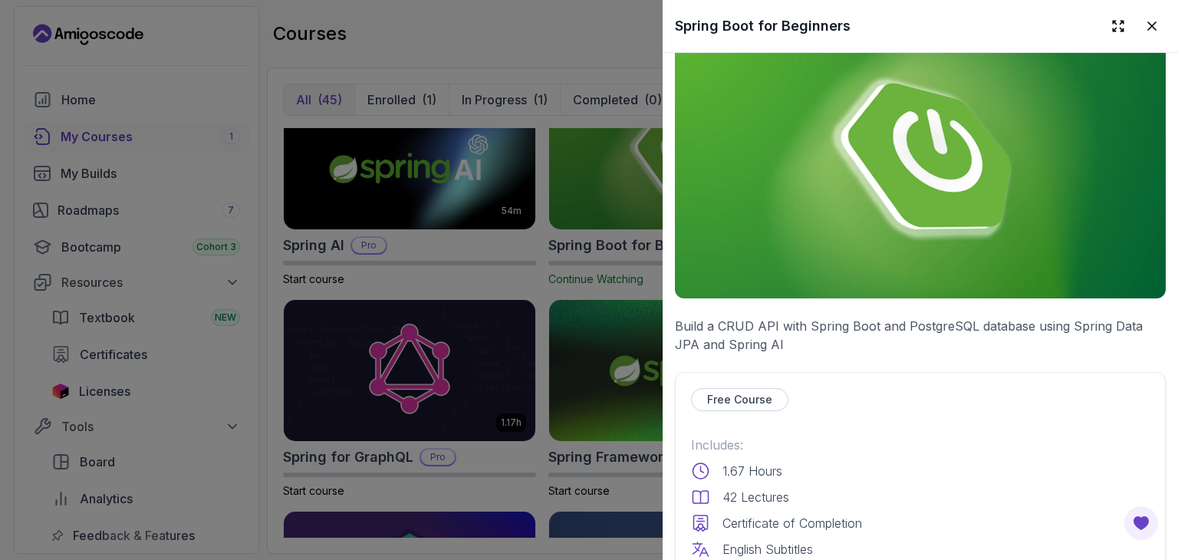
scroll to position [0, 0]
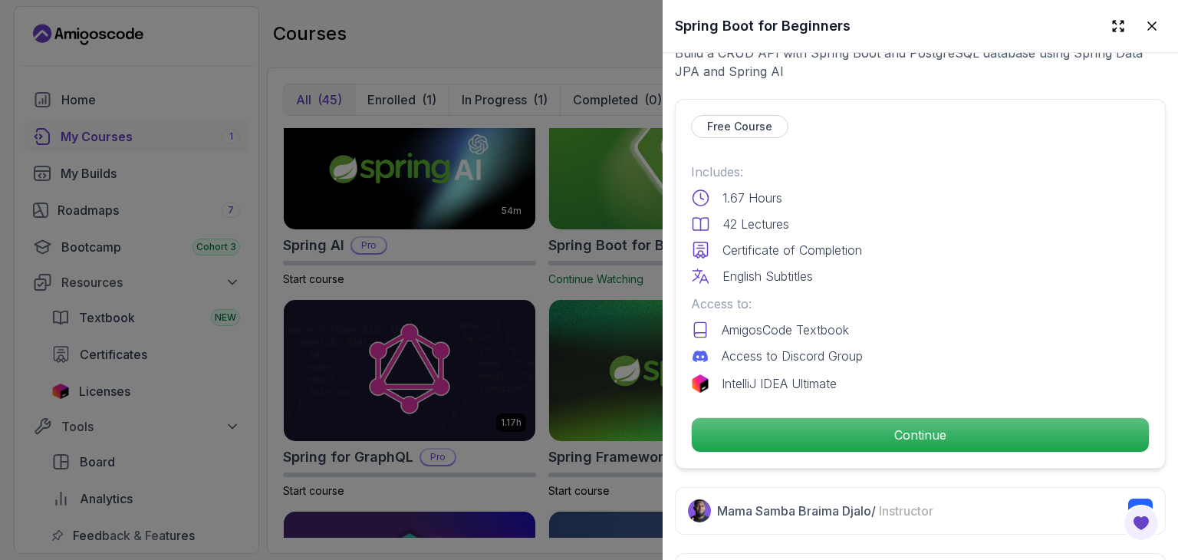
scroll to position [361, 0]
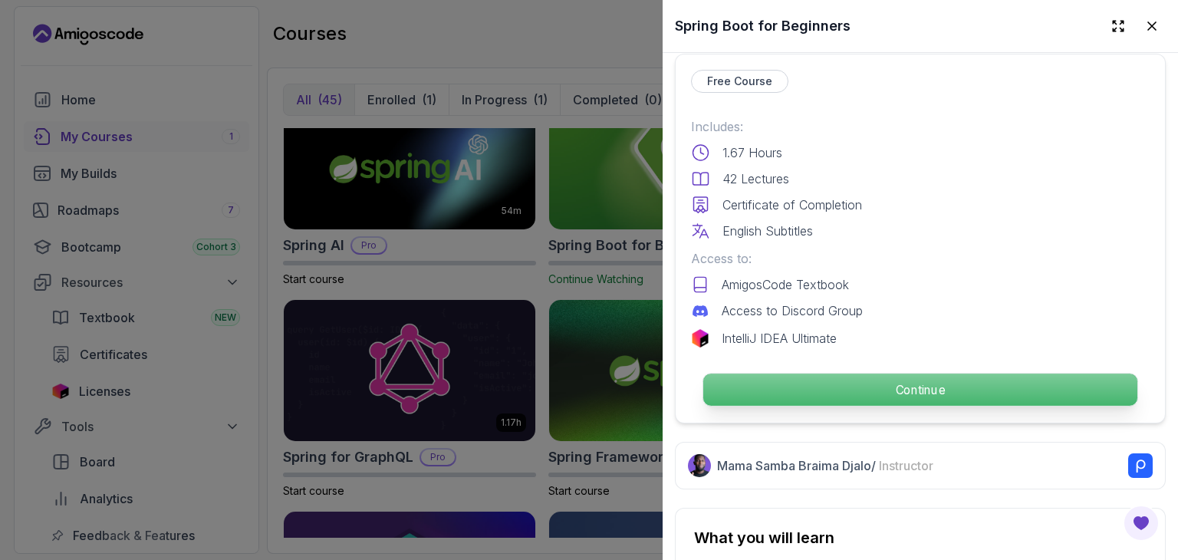
click at [841, 389] on p "Continue" at bounding box center [921, 390] width 434 height 32
click at [803, 374] on p "Continue" at bounding box center [921, 390] width 434 height 32
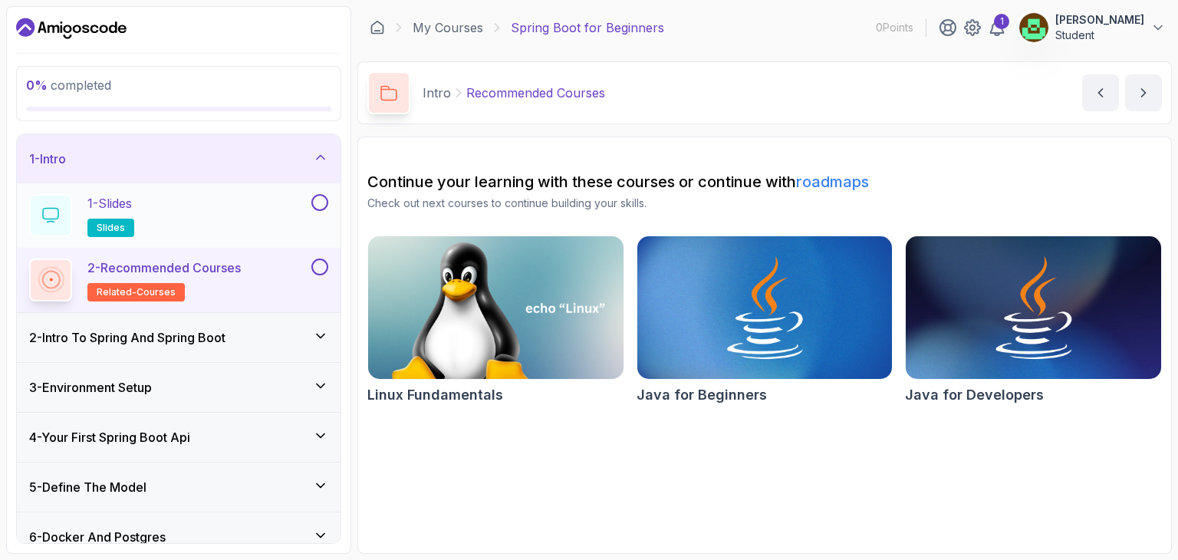
click at [176, 221] on div "1 - Slides slides" at bounding box center [168, 215] width 279 height 43
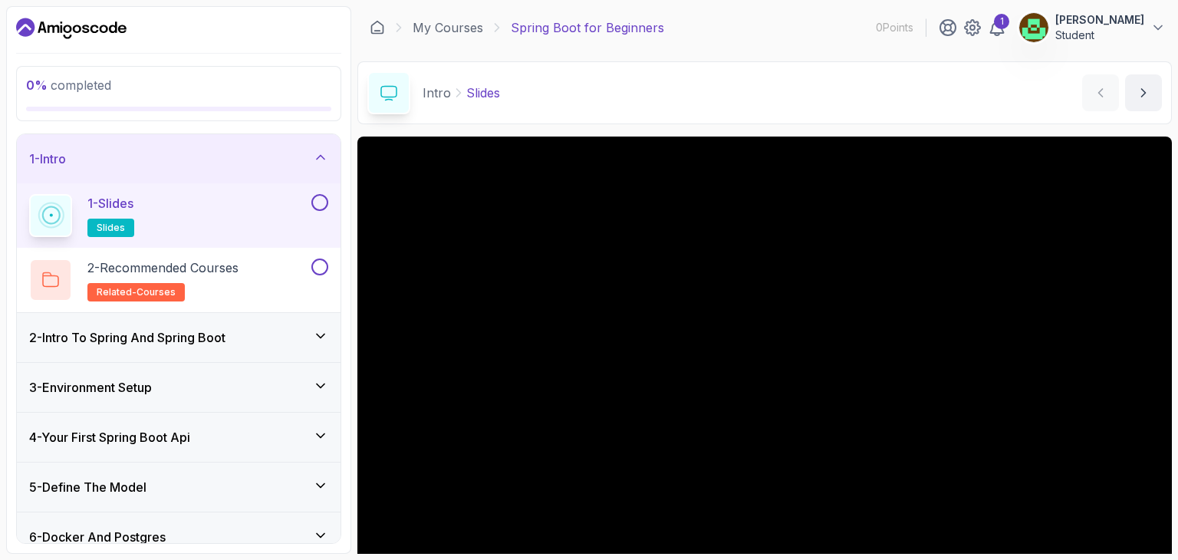
scroll to position [147, 0]
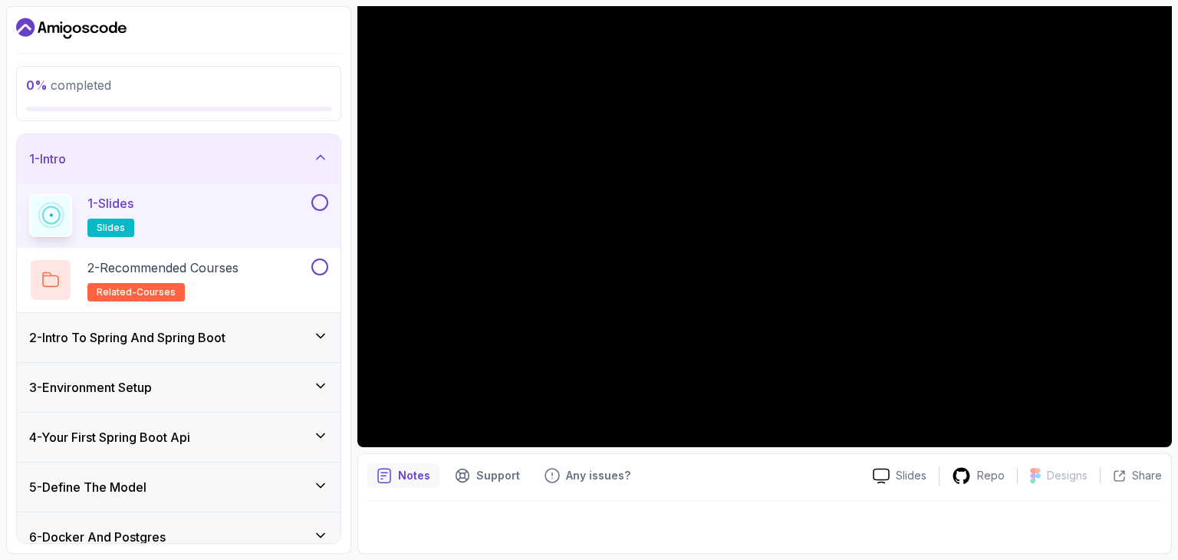
click at [153, 344] on h3 "2 - Intro To Spring And Spring Boot" at bounding box center [127, 337] width 196 height 18
